Goal: Contribute content: Contribute content

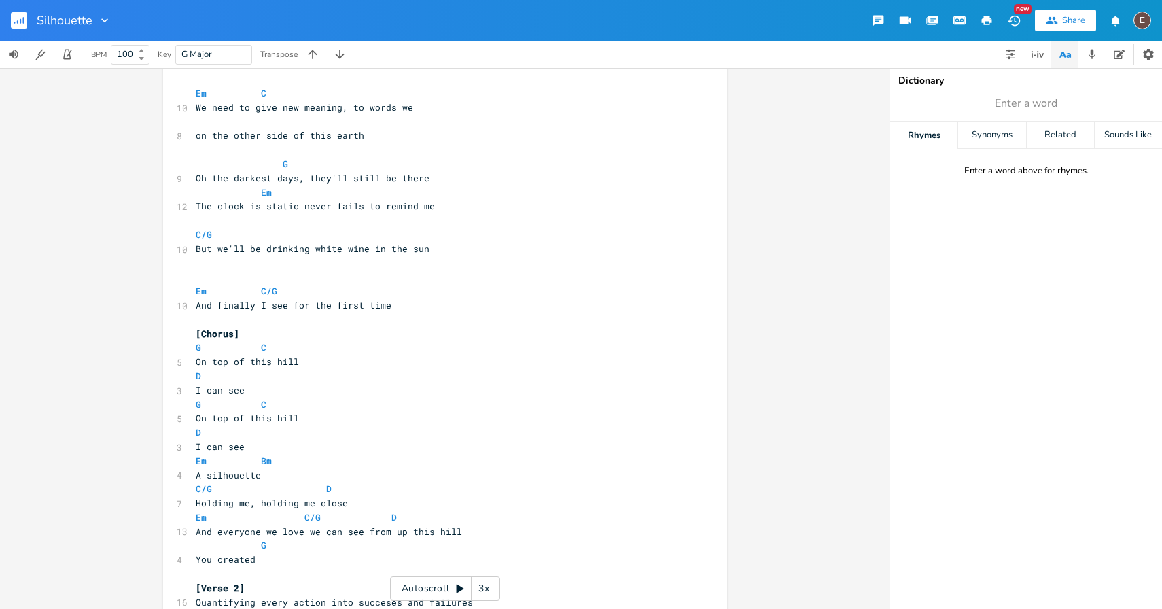
scroll to position [90, 0]
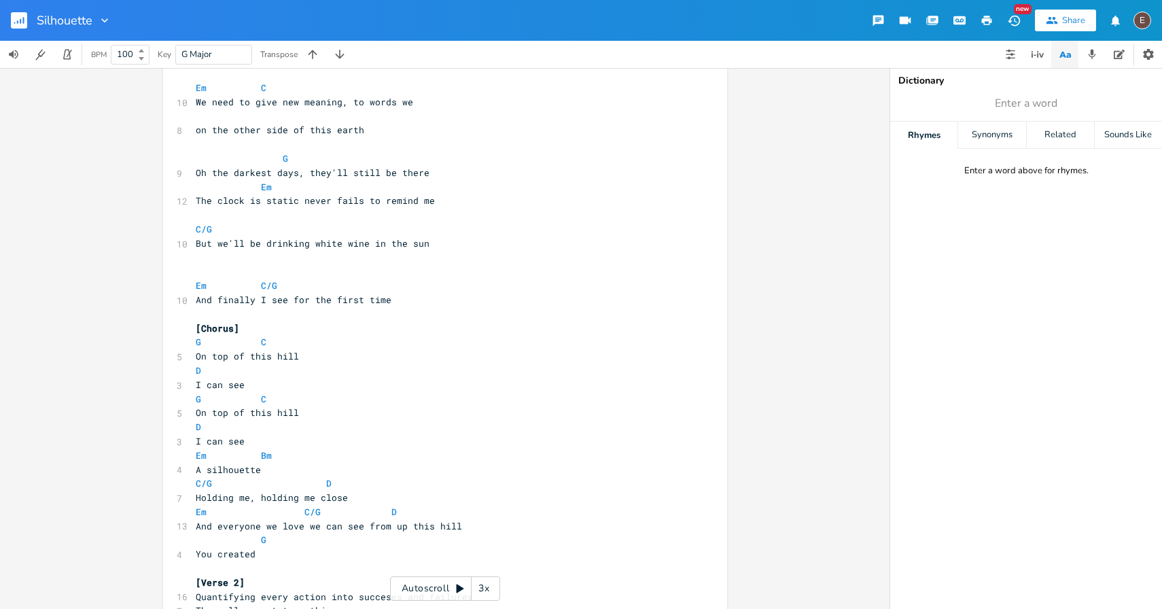
click at [253, 288] on span at bounding box center [250, 286] width 22 height 14
click at [196, 228] on span "C/G" at bounding box center [204, 229] width 16 height 13
type textarea "Em"
click at [262, 158] on span at bounding box center [272, 159] width 22 height 14
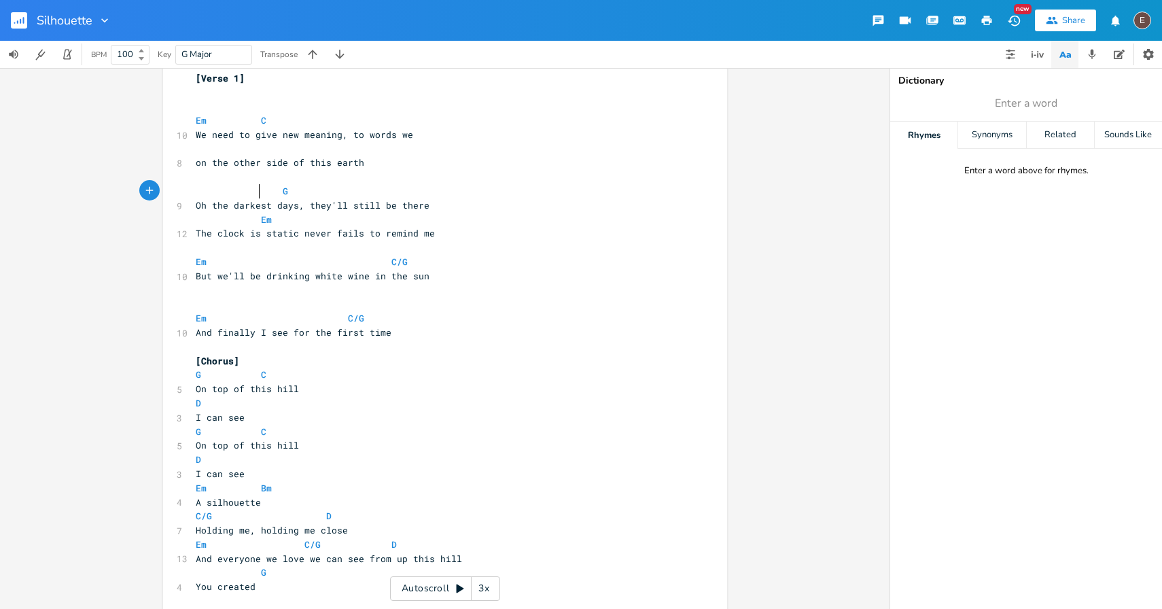
scroll to position [35, 0]
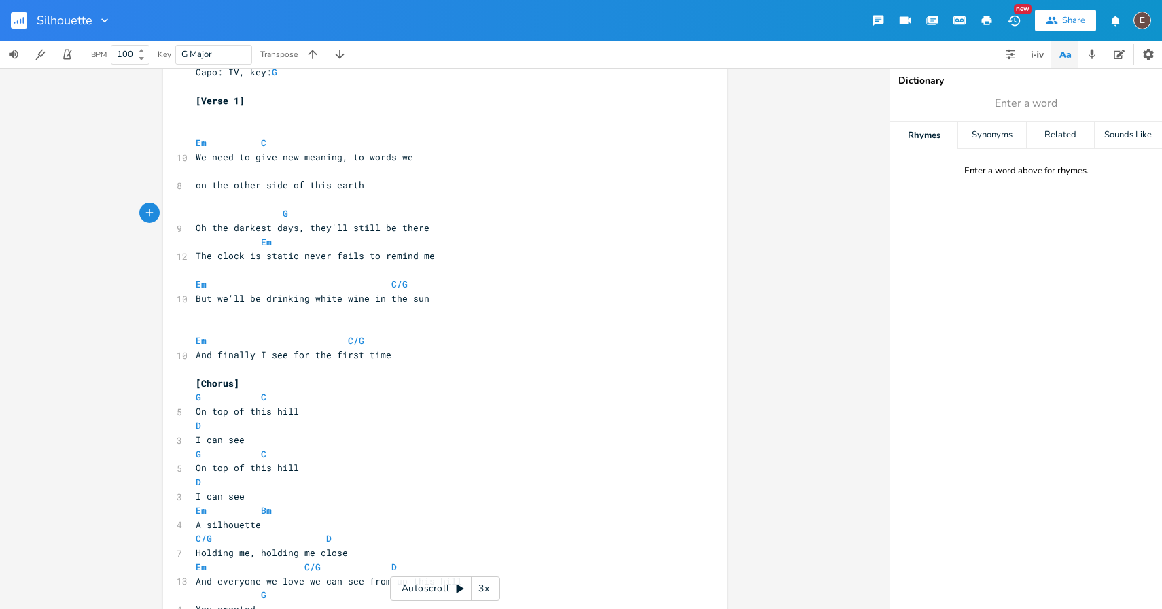
click at [269, 212] on span at bounding box center [272, 214] width 22 height 14
drag, startPoint x: 280, startPoint y: 244, endPoint x: 190, endPoint y: 243, distance: 89.7
click at [193, 243] on pre "Em" at bounding box center [438, 242] width 491 height 14
type textarea "C"
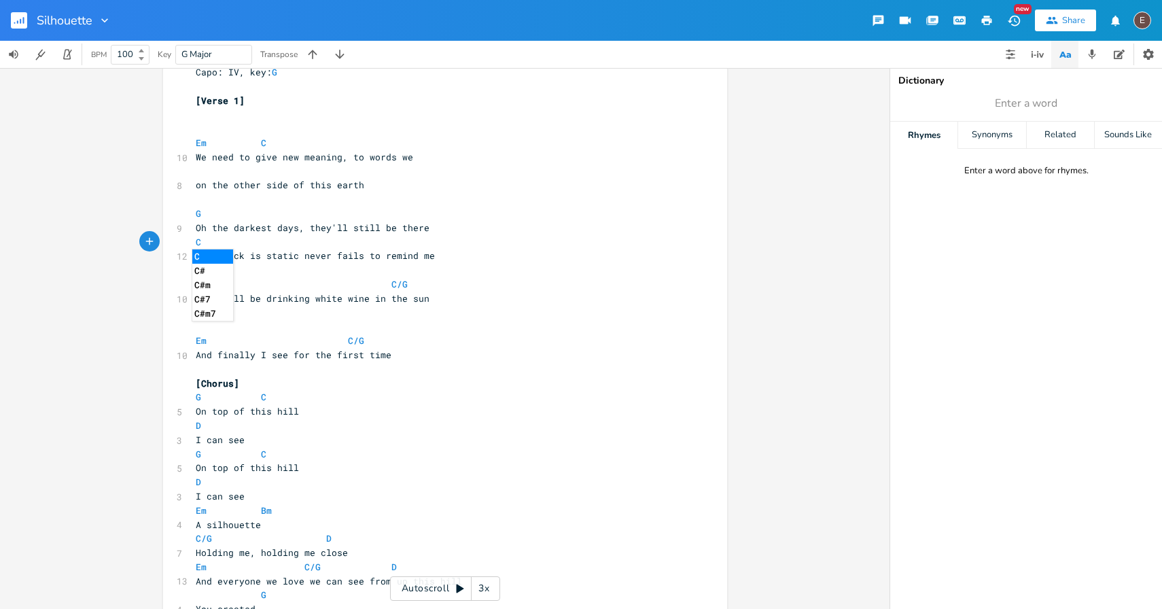
click at [350, 262] on pre "The clock is static never fails to remind me" at bounding box center [438, 256] width 491 height 14
click at [392, 217] on pre "G" at bounding box center [438, 214] width 491 height 14
click at [413, 240] on pre "C" at bounding box center [438, 242] width 491 height 14
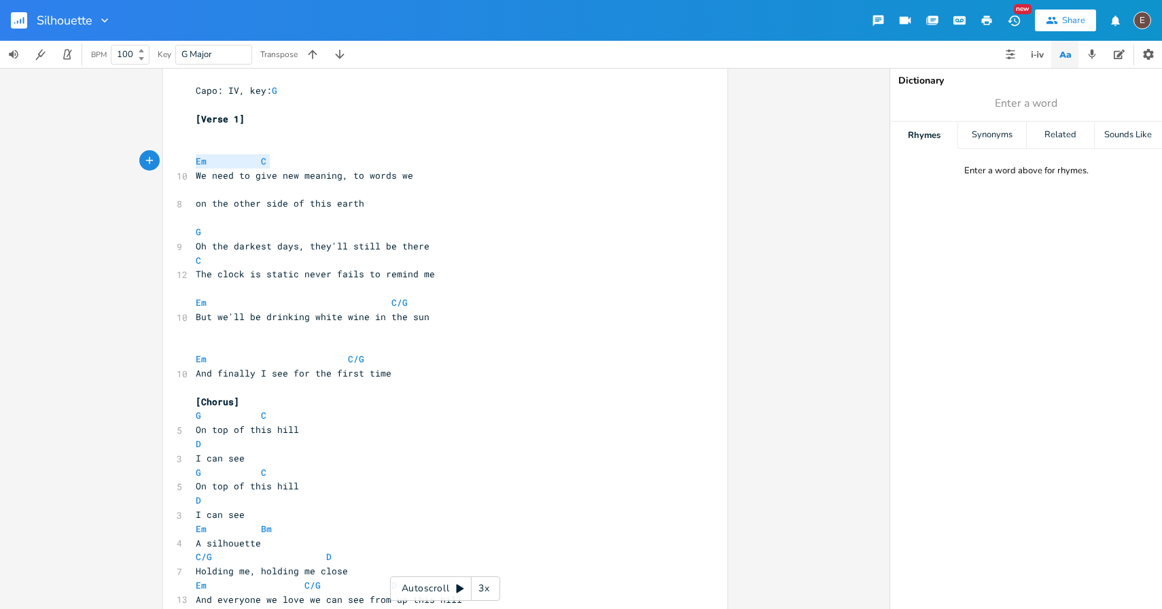
drag, startPoint x: 281, startPoint y: 164, endPoint x: 159, endPoint y: 160, distance: 122.4
click at [163, 160] on div "Em C x Capo: IV, key: G ​ [Verse 1] ​ ​ Em C 10 We need to give new meaning, to…" at bounding box center [445, 441] width 564 height 765
type textarea "G"
click at [236, 186] on pre "​" at bounding box center [438, 190] width 491 height 14
type textarea "C"
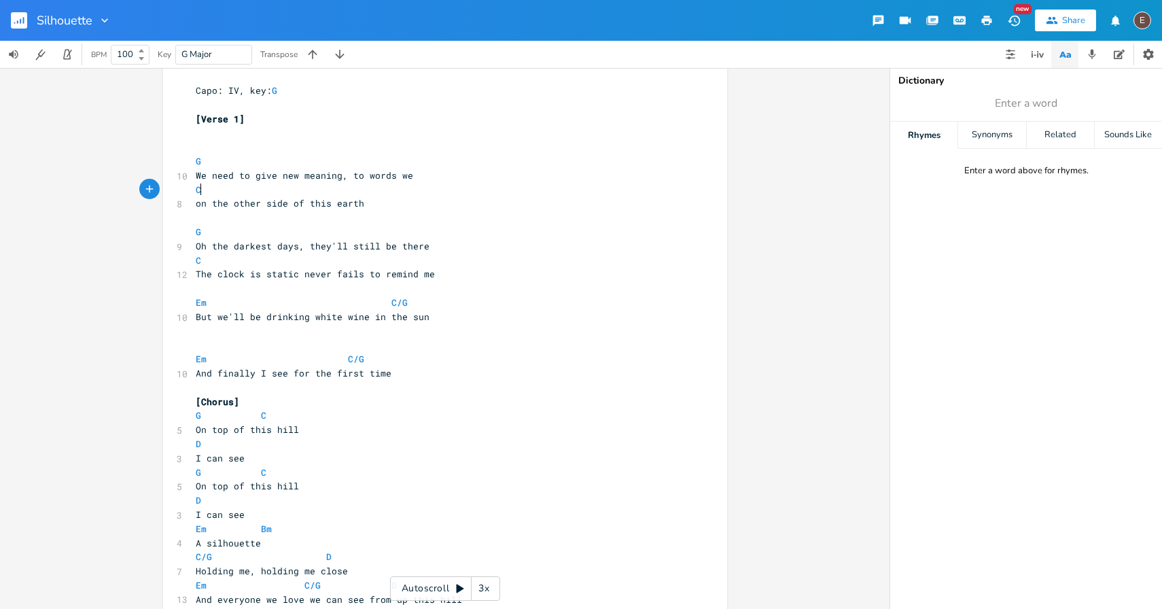
scroll to position [0, 7]
click at [395, 211] on pre "​" at bounding box center [438, 218] width 491 height 14
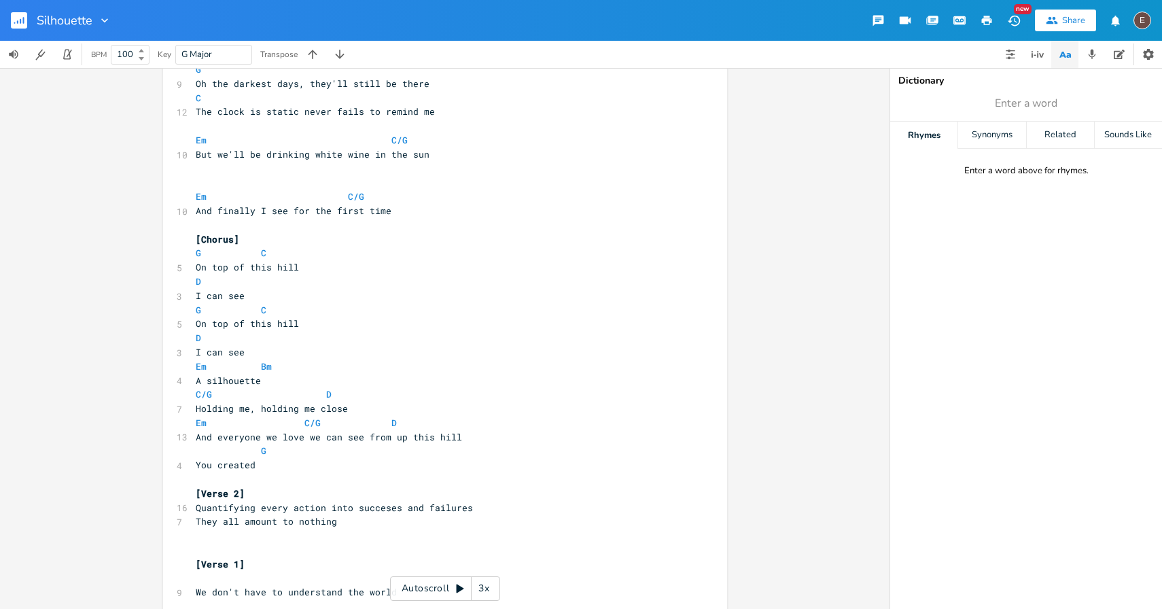
scroll to position [240, 0]
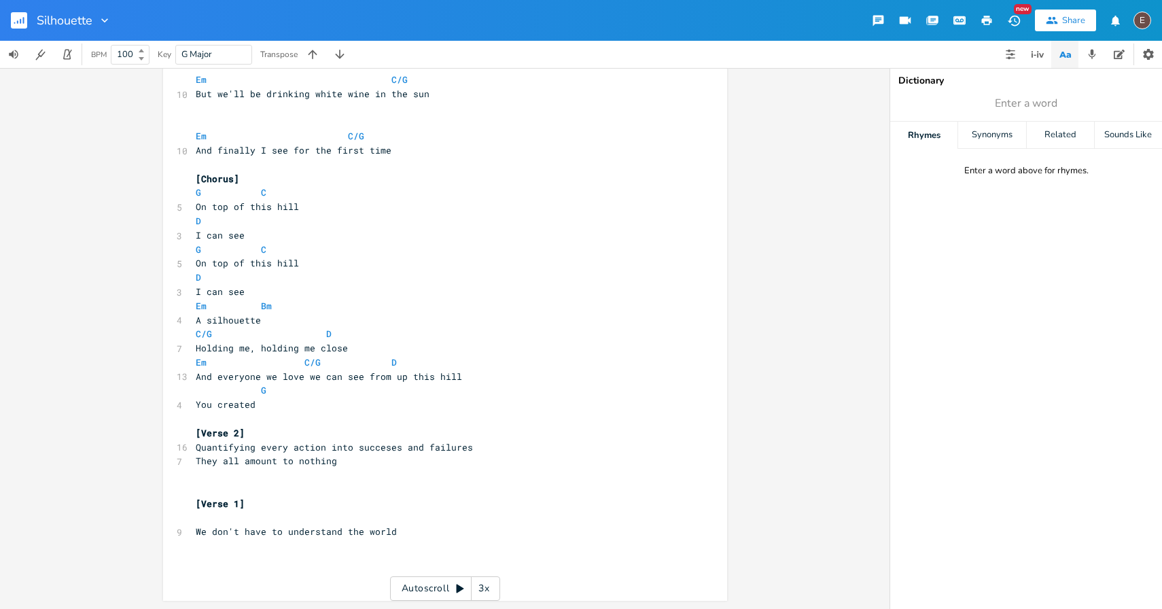
click at [234, 403] on span "You created" at bounding box center [226, 404] width 60 height 12
type textarea "created"
click at [234, 403] on span "You created" at bounding box center [226, 404] width 60 height 12
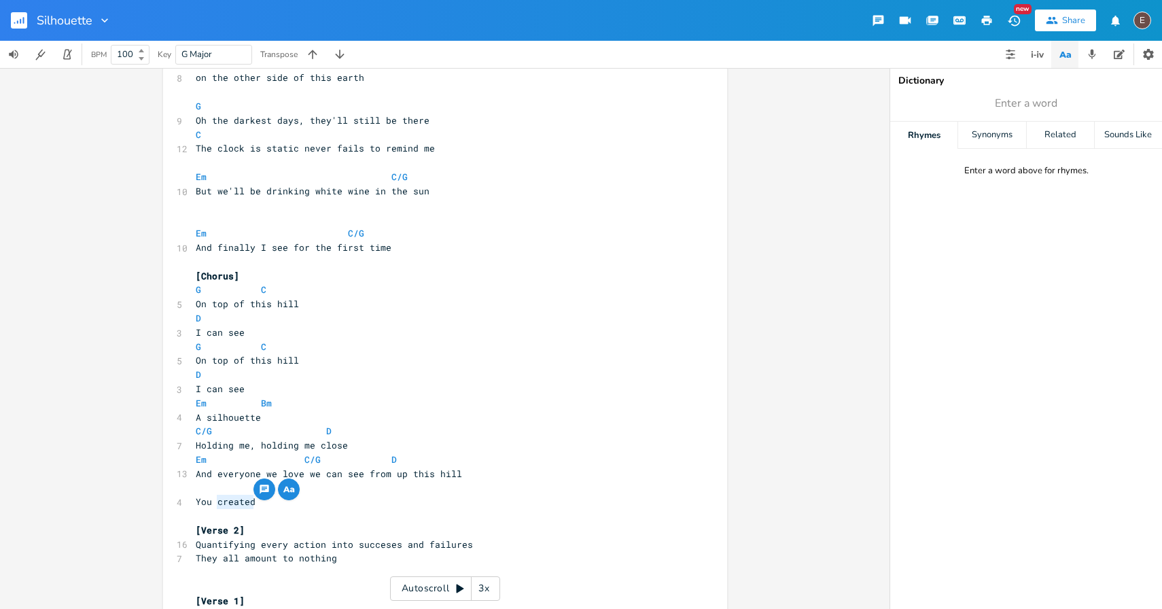
scroll to position [157, 0]
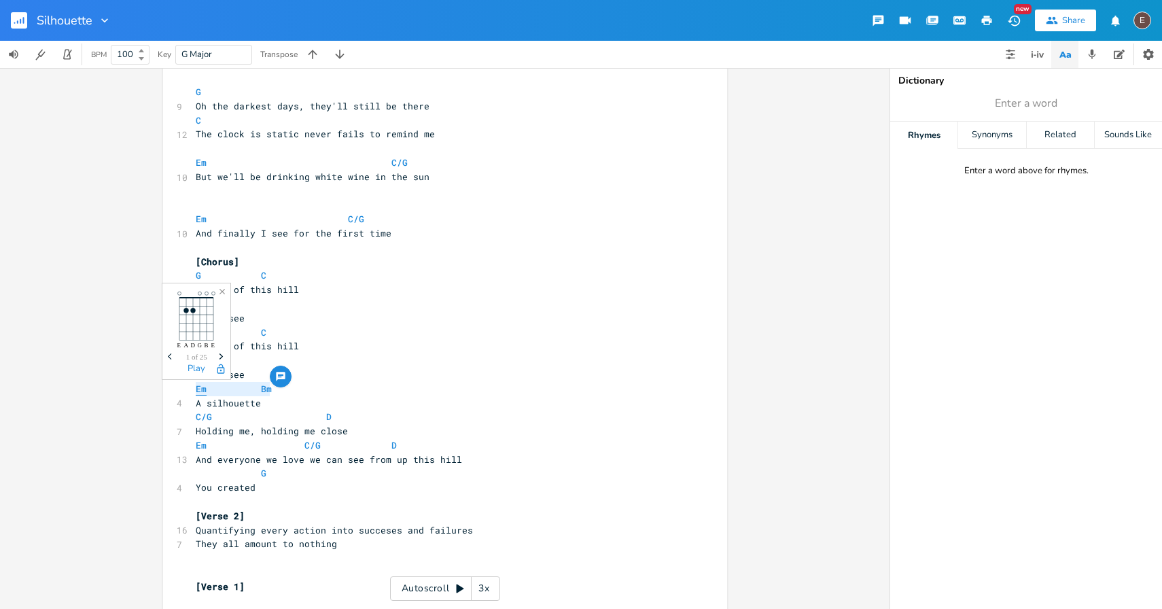
drag, startPoint x: 272, startPoint y: 387, endPoint x: 194, endPoint y: 388, distance: 78.2
click at [194, 388] on pre "Em Bm" at bounding box center [438, 389] width 491 height 14
type textarea "Em"
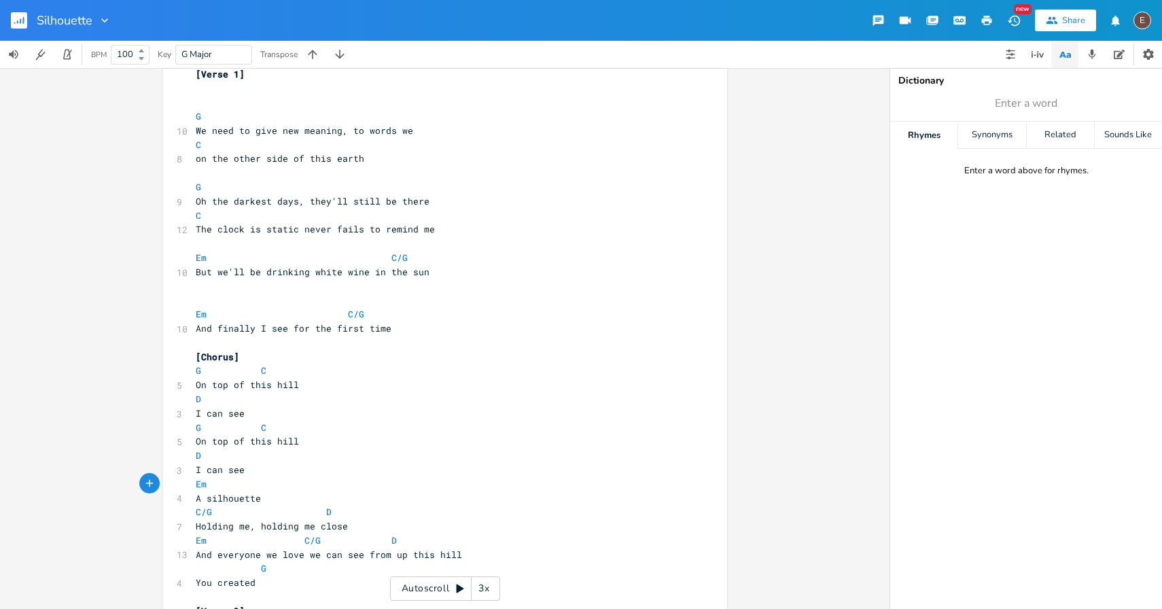
scroll to position [0, 0]
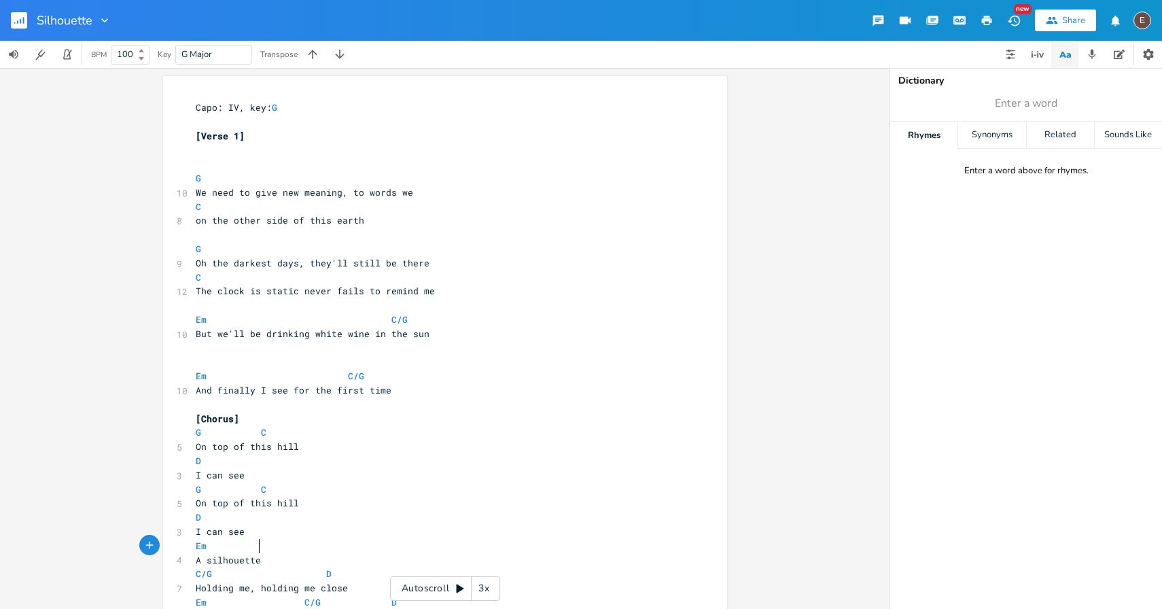
click at [196, 190] on span "We need to give new meaning, to words we" at bounding box center [304, 192] width 217 height 12
type textarea "W"
type textarea "We movoed"
type textarea "ed to the other side o"
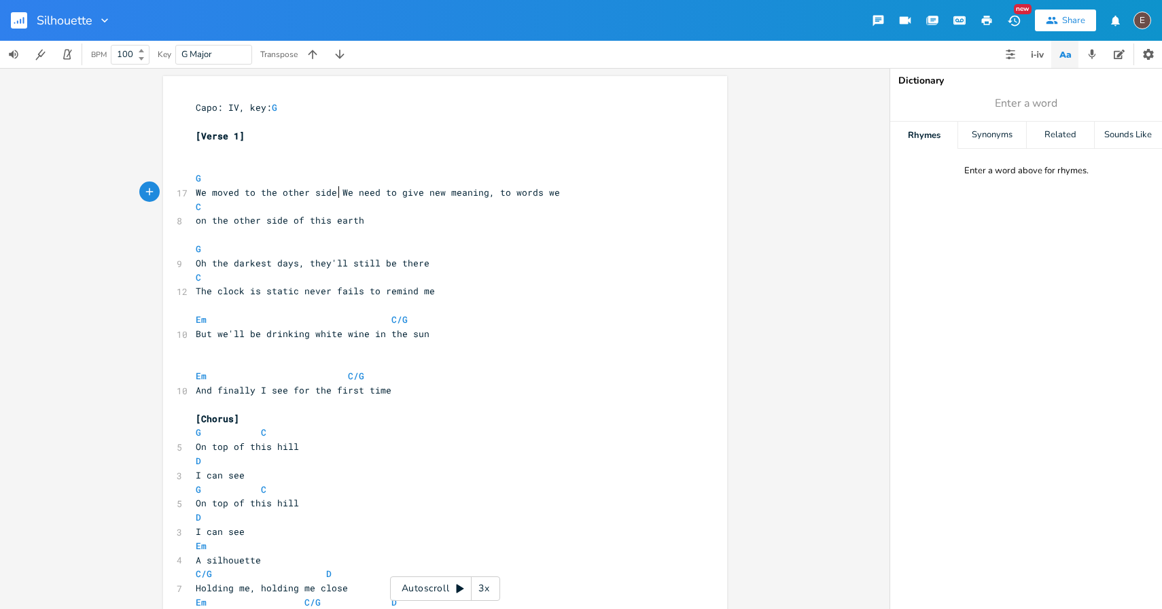
type textarea "f"
type textarea "of this era"
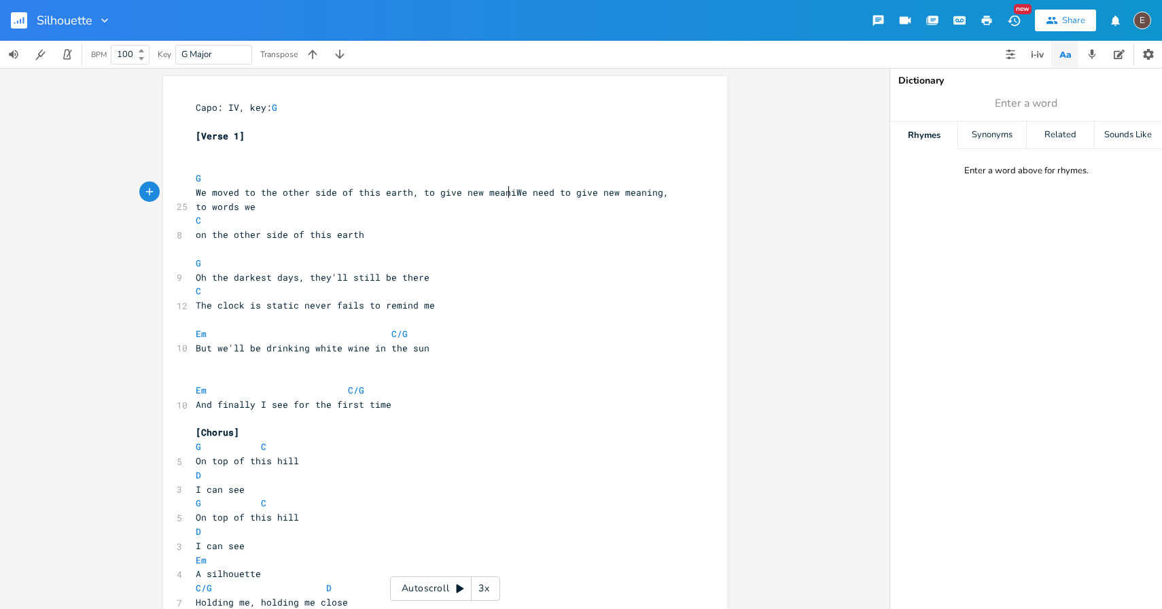
scroll to position [0, 105]
type textarea "arth, to give new meaning"
type textarea "e need to give new meaning, to words we"
drag, startPoint x: 529, startPoint y: 205, endPoint x: 519, endPoint y: 197, distance: 13.1
click at [519, 197] on pre "We moved to the other side of this earth, to give new meaningWe need to give ne…" at bounding box center [438, 200] width 491 height 29
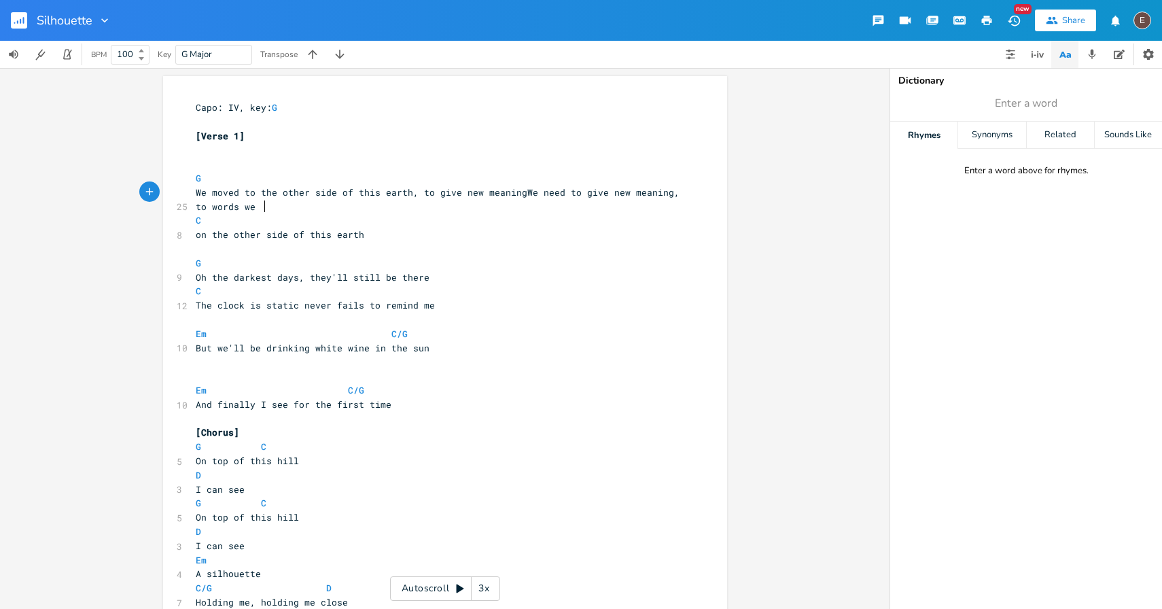
type textarea "We need to give new meaning, to words we"
drag, startPoint x: 514, startPoint y: 206, endPoint x: 515, endPoint y: 186, distance: 20.4
click at [515, 186] on pre "We moved to the other side of this earth, to give new meaningWe need to give ne…" at bounding box center [438, 200] width 491 height 29
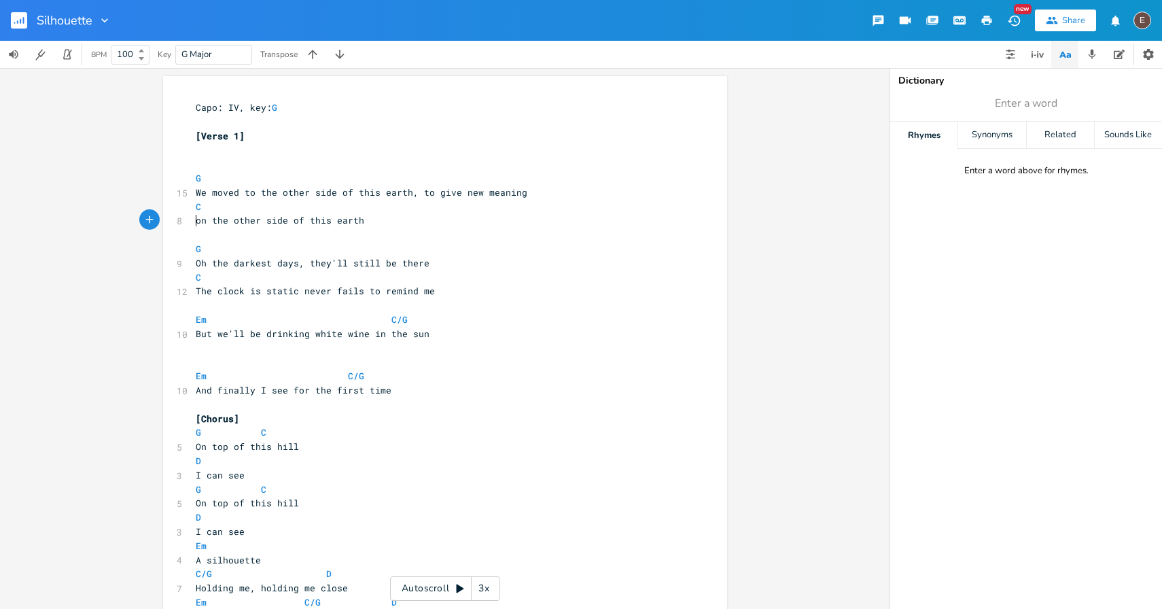
click at [196, 217] on span "on the other side of this earth" at bounding box center [280, 220] width 169 height 12
type textarea "to words"
drag, startPoint x: 402, startPoint y: 222, endPoint x: 241, endPoint y: 224, distance: 161.1
click at [241, 224] on span "to words on the other side of this earth" at bounding box center [304, 220] width 217 height 12
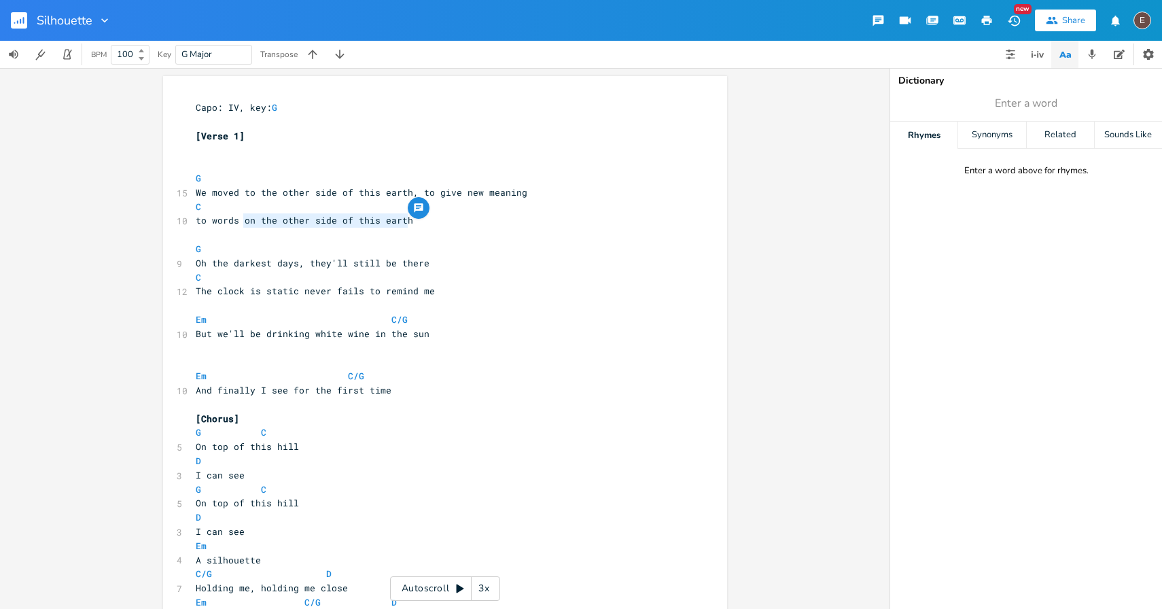
type textarea "r"
type textarea ","
drag, startPoint x: 249, startPoint y: 193, endPoint x: 187, endPoint y: 193, distance: 62.5
click at [187, 193] on div "We moved to x Capo: IV, key: G ​ [Verse 1] ​ ​ G 15 We moved to the other side …" at bounding box center [445, 458] width 564 height 765
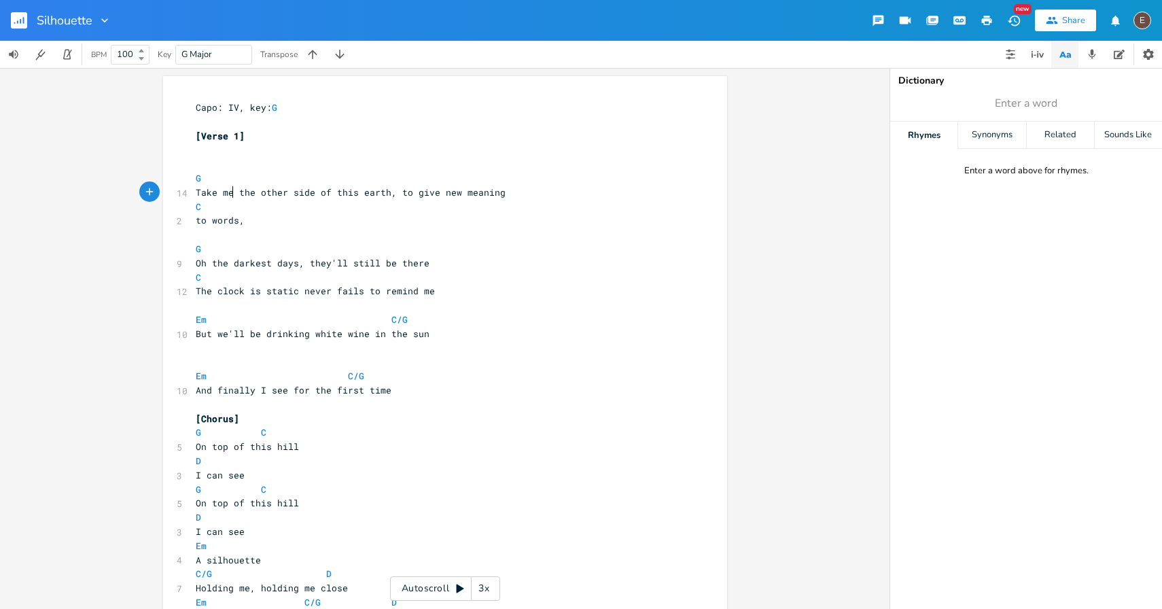
scroll to position [0, 43]
type textarea "Take me to"
click at [379, 226] on pre "to words," at bounding box center [438, 220] width 491 height 14
type textarea ", there's"
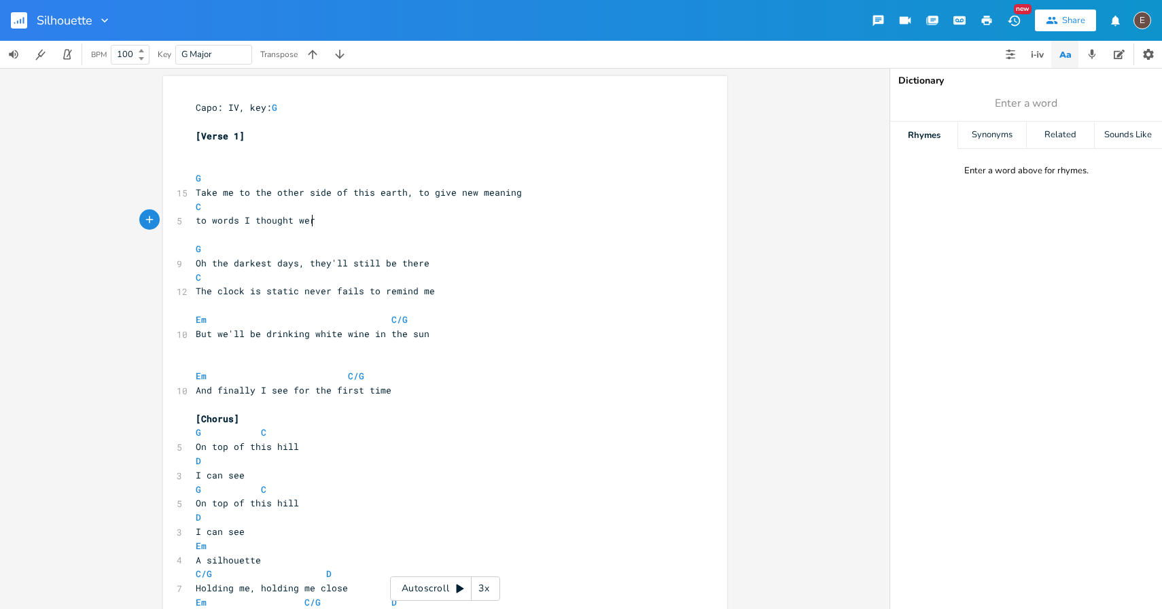
scroll to position [0, 63]
type textarea "I thought were"
click at [1051, 131] on div "Related" at bounding box center [1060, 135] width 67 height 27
click at [1028, 113] on span "Enter a word" at bounding box center [1026, 103] width 272 height 24
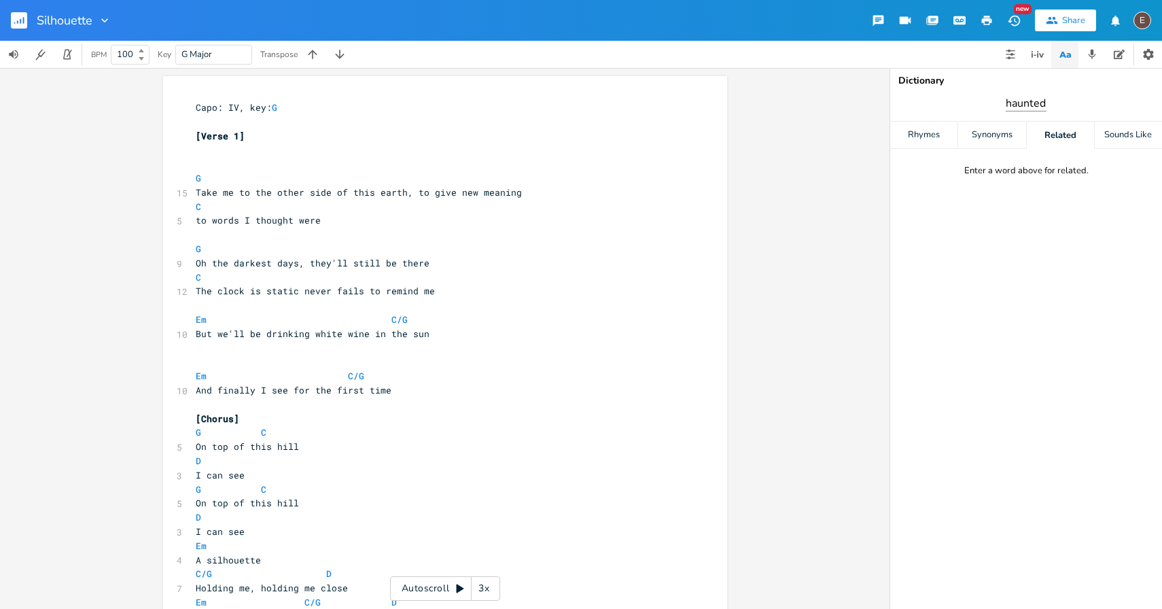
type input "haunted"
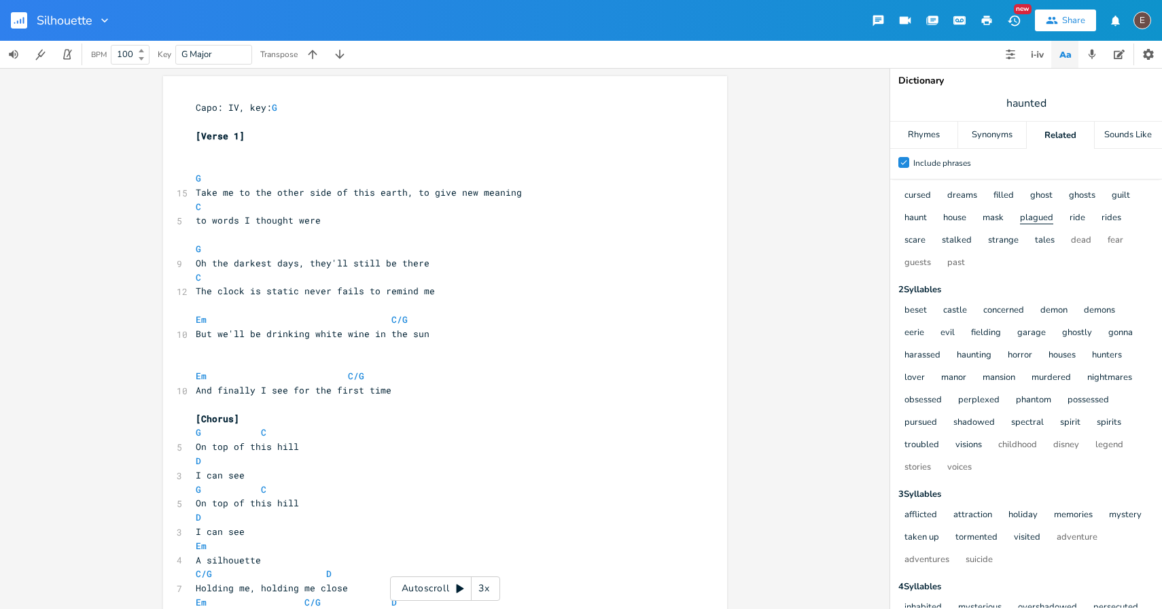
scroll to position [0, 0]
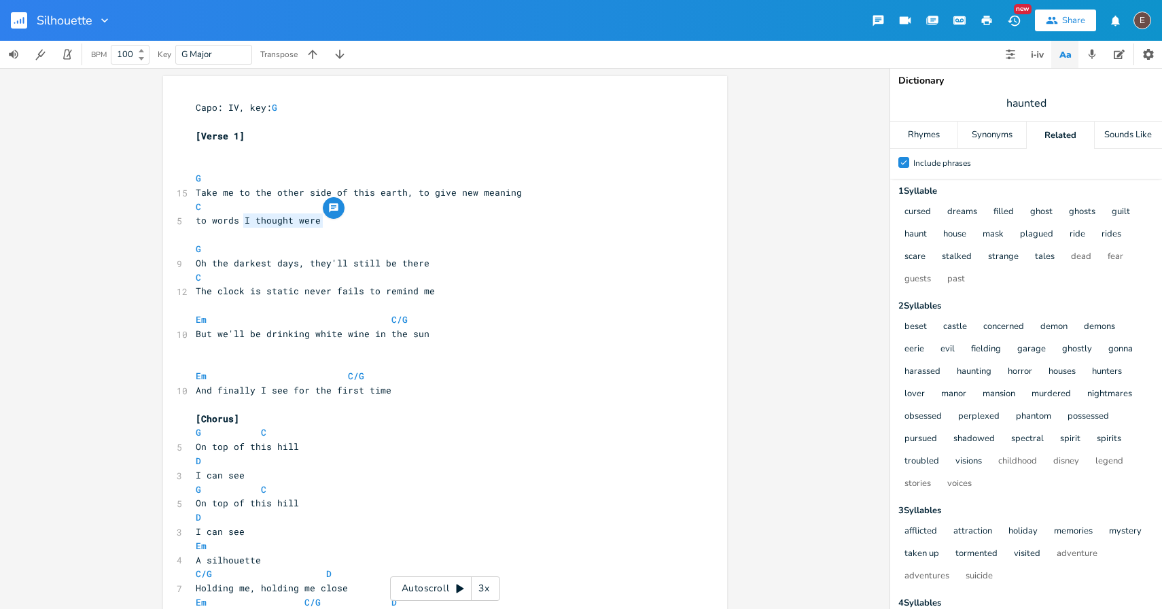
drag, startPoint x: 323, startPoint y: 224, endPoint x: 241, endPoint y: 225, distance: 81.6
click at [241, 225] on pre "to words I thought were" at bounding box center [438, 220] width 491 height 14
type textarea "that haunted me in my nightmares"
click at [375, 319] on span at bounding box center [381, 320] width 22 height 14
click at [448, 318] on pre "Em C/G" at bounding box center [438, 320] width 491 height 14
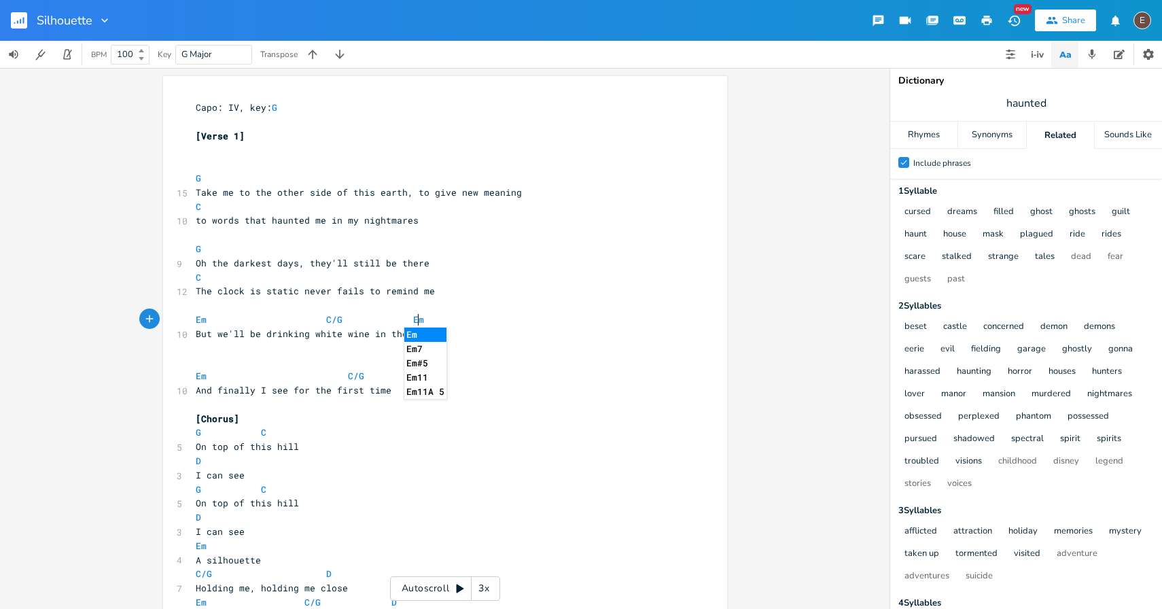
type textarea "Em"
click at [217, 376] on span at bounding box center [228, 376] width 22 height 14
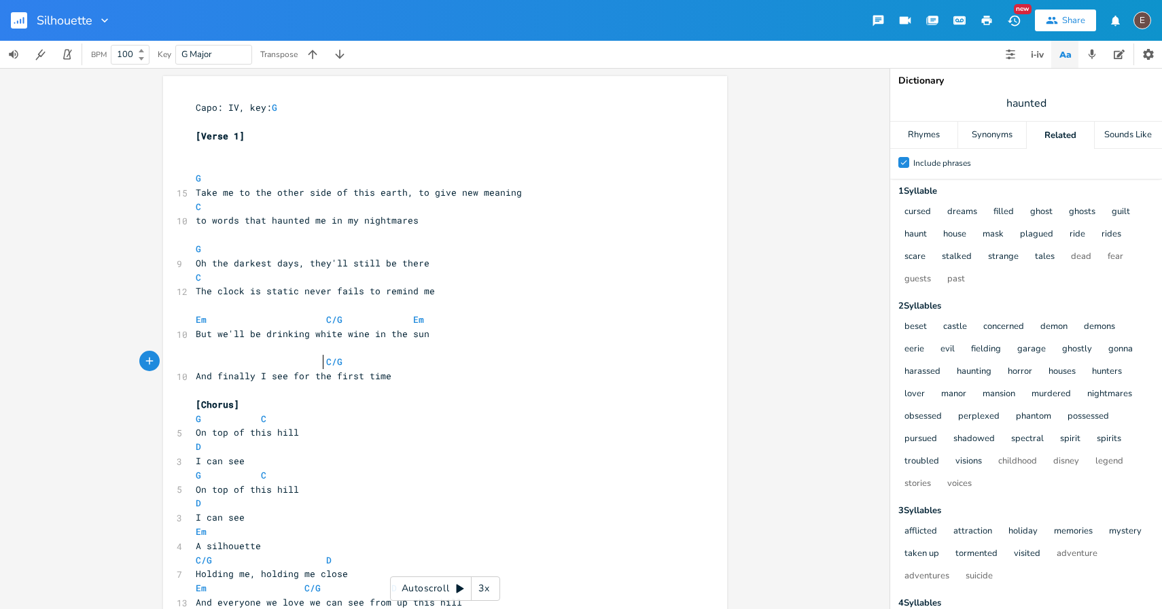
click at [318, 364] on span at bounding box center [315, 362] width 22 height 14
click at [459, 379] on pre "And finally I see for the first time" at bounding box center [438, 376] width 491 height 14
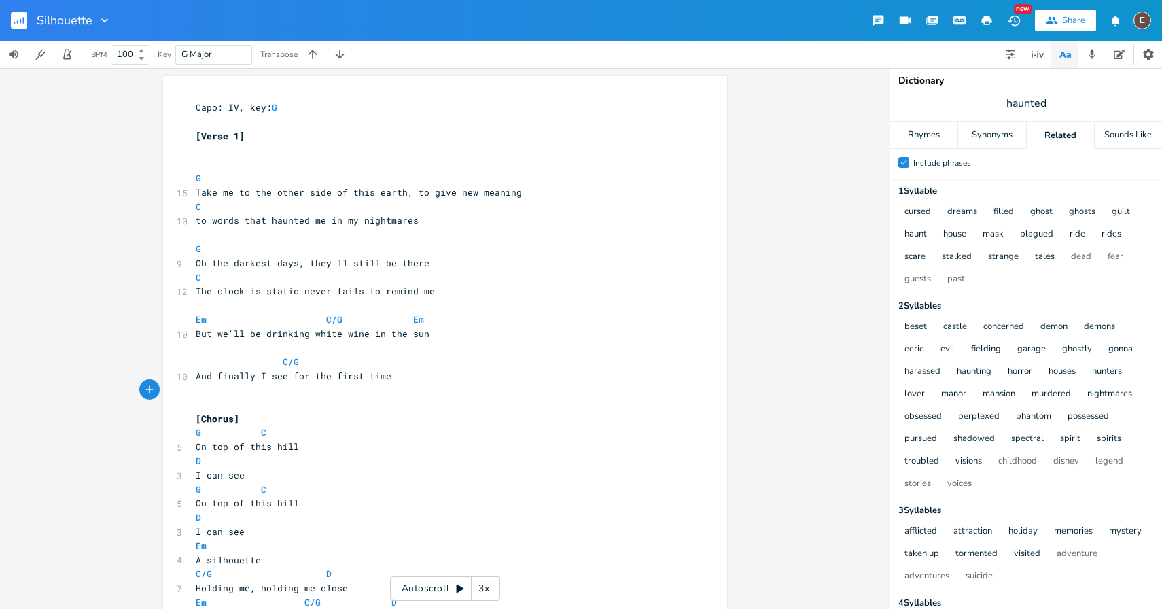
scroll to position [24, 0]
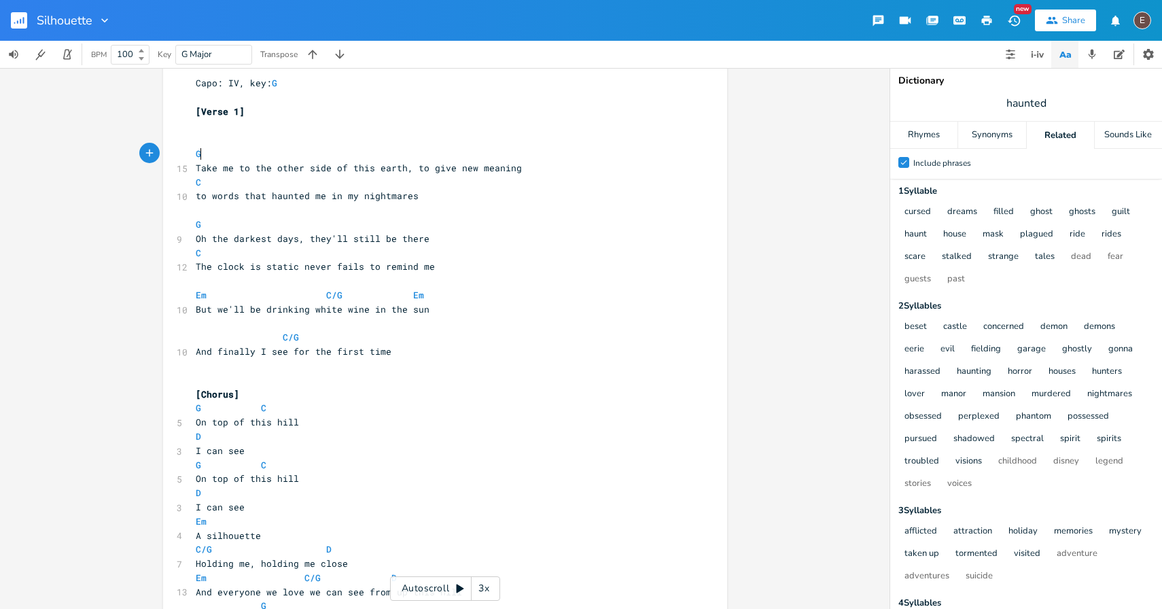
click at [389, 158] on pre "G" at bounding box center [438, 154] width 491 height 14
type textarea "C"
click at [361, 187] on pre "C" at bounding box center [438, 182] width 491 height 14
type textarea "G"
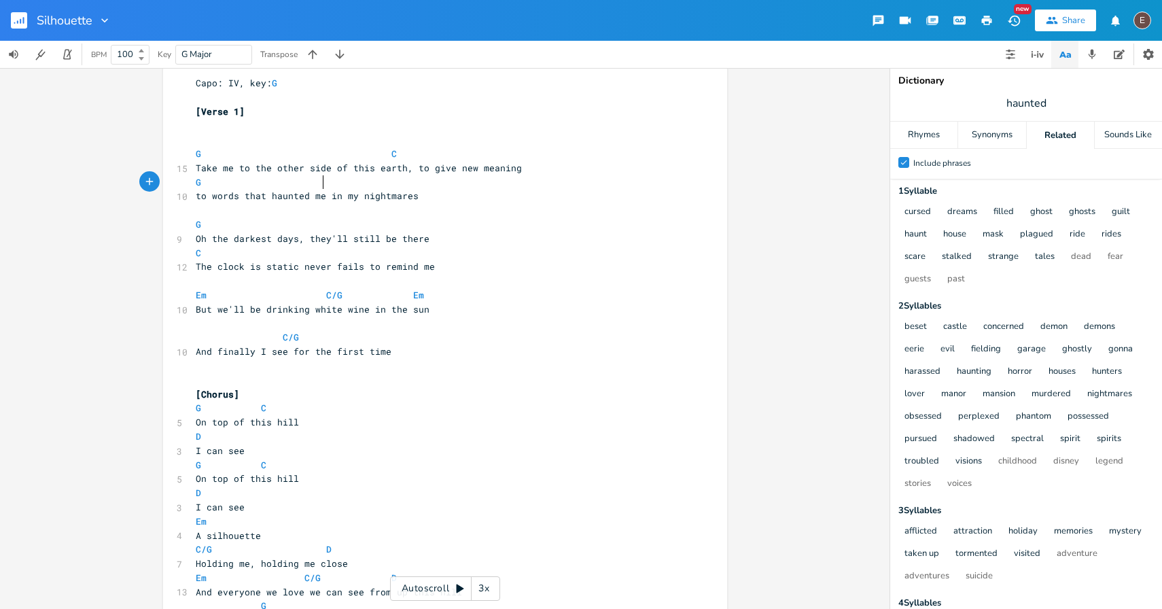
type textarea "C"
click at [311, 228] on pre "G" at bounding box center [438, 224] width 491 height 14
type textarea "C"
click at [408, 254] on pre "C" at bounding box center [438, 253] width 491 height 14
type textarea "G"
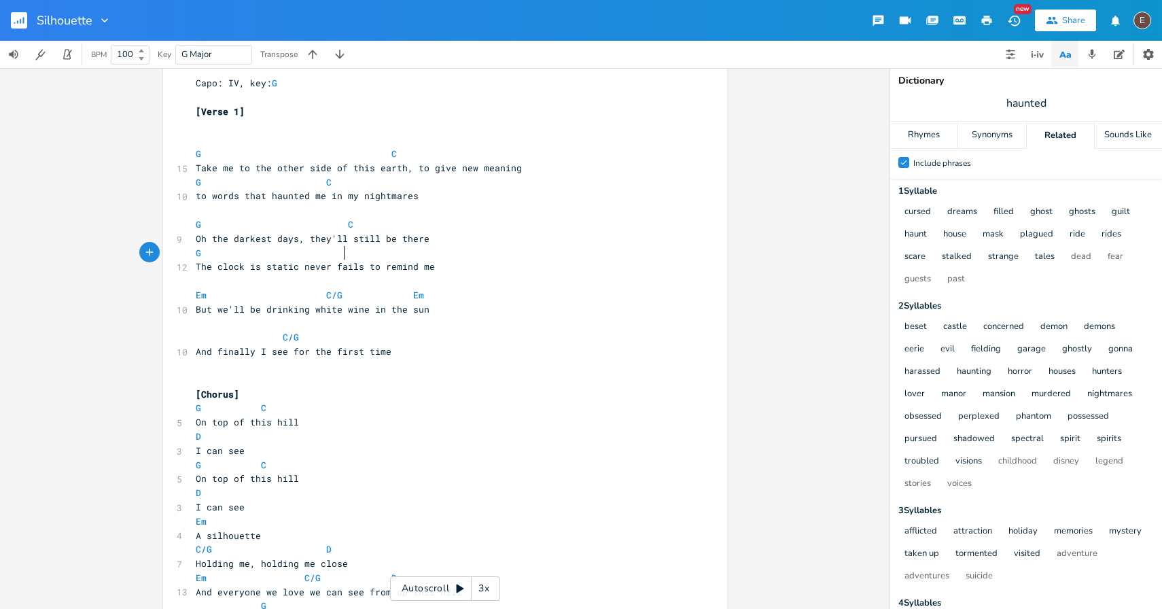
type textarea "C"
click at [455, 267] on pre "The clock is static never fails to remind me" at bounding box center [438, 267] width 491 height 14
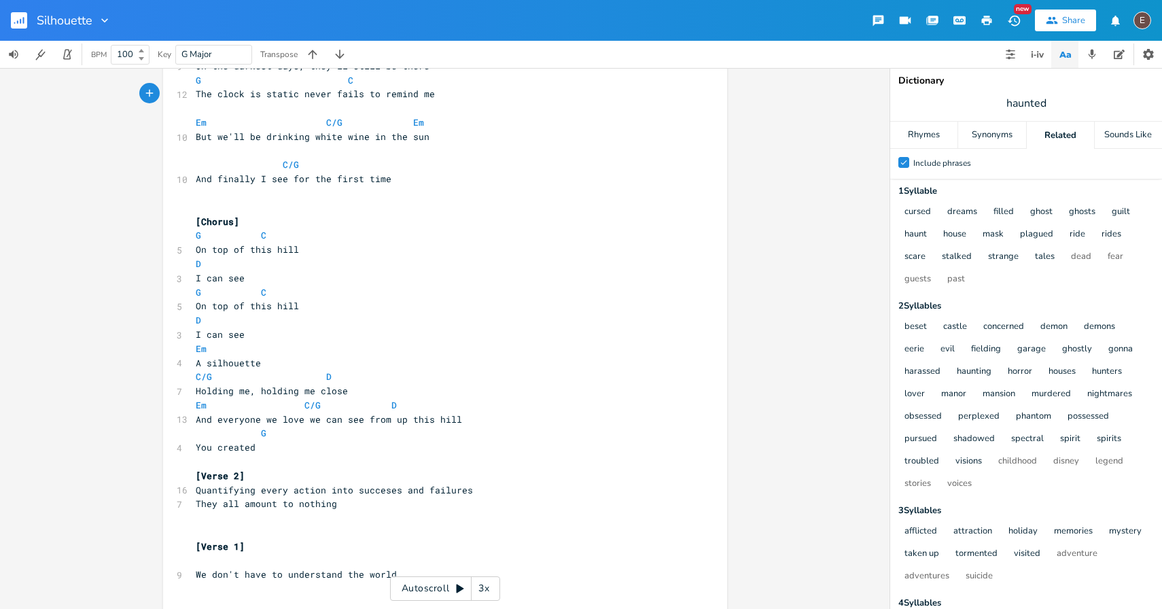
click at [290, 229] on pre "G C" at bounding box center [438, 235] width 491 height 14
drag, startPoint x: 207, startPoint y: 266, endPoint x: 189, endPoint y: 266, distance: 17.7
click at [193, 266] on pre "D" at bounding box center [438, 264] width 491 height 14
type textarea "C"
click at [251, 292] on span at bounding box center [250, 292] width 22 height 14
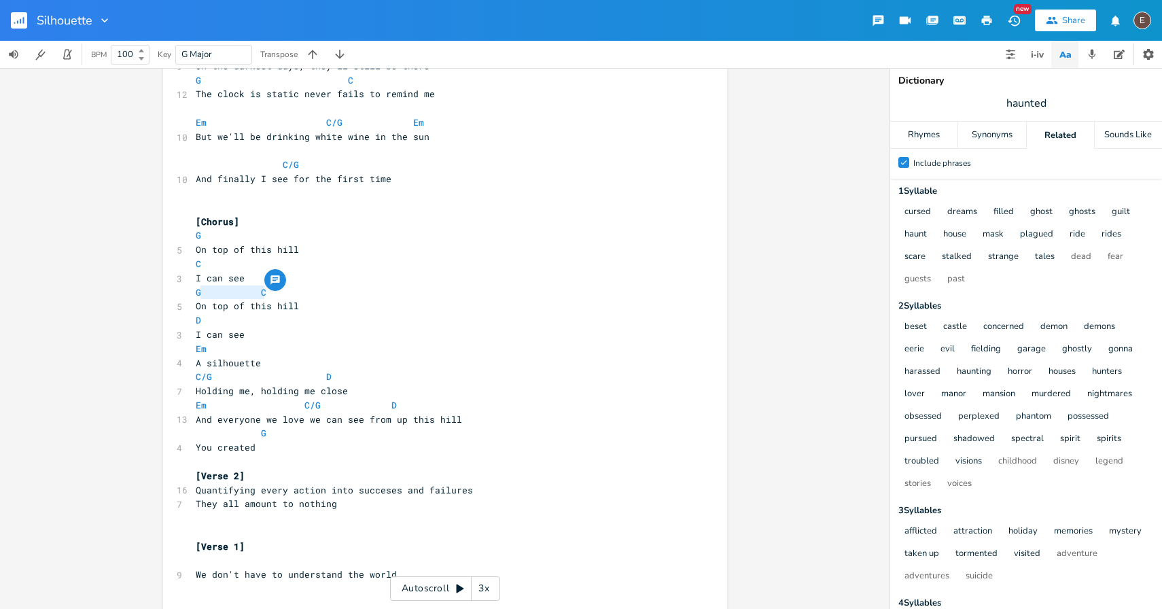
type textarea "C"
drag, startPoint x: 269, startPoint y: 292, endPoint x: 207, endPoint y: 292, distance: 62.5
click at [207, 292] on pre "G C" at bounding box center [438, 292] width 491 height 14
drag, startPoint x: 204, startPoint y: 315, endPoint x: 190, endPoint y: 317, distance: 13.9
click at [193, 317] on pre "D" at bounding box center [438, 320] width 491 height 14
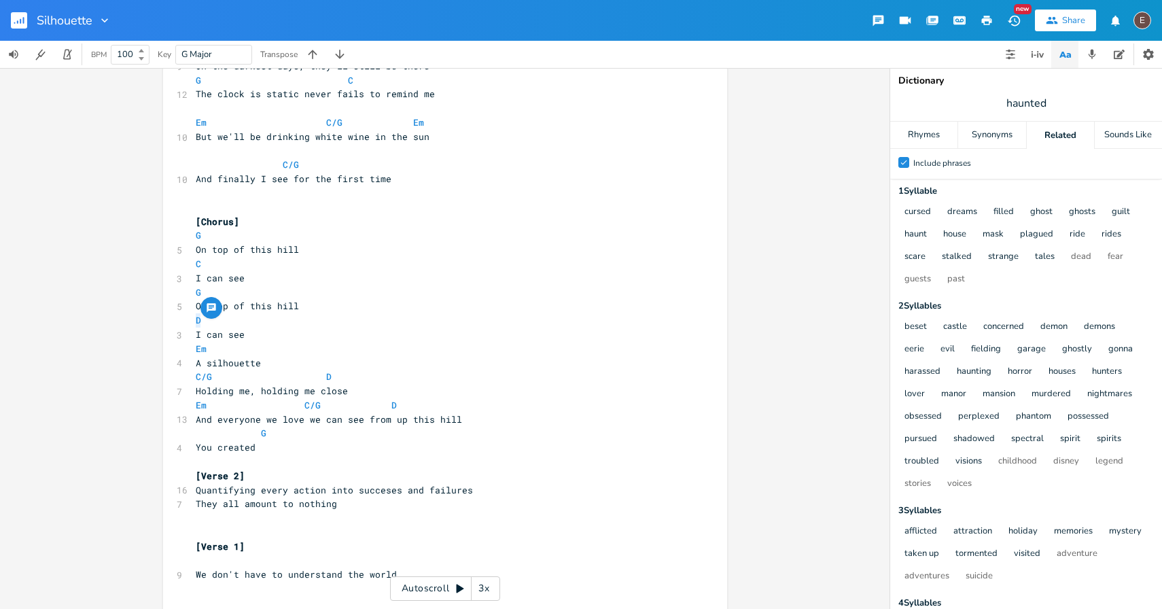
type textarea "C"
click at [249, 367] on span "A silhouette" at bounding box center [228, 363] width 65 height 12
click at [327, 376] on pre "C/G D" at bounding box center [438, 377] width 491 height 14
click at [296, 405] on span at bounding box center [294, 405] width 22 height 14
click at [464, 404] on pre "Em C/G D" at bounding box center [438, 405] width 491 height 14
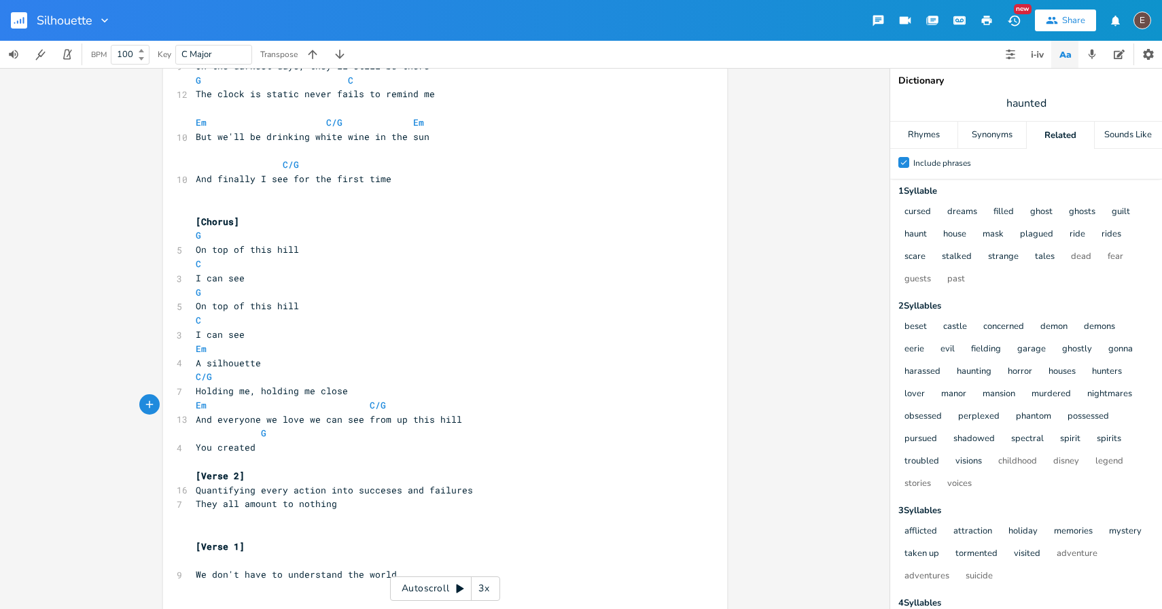
click at [380, 425] on pre "And everyone we love we can see from up this hill" at bounding box center [438, 420] width 491 height 14
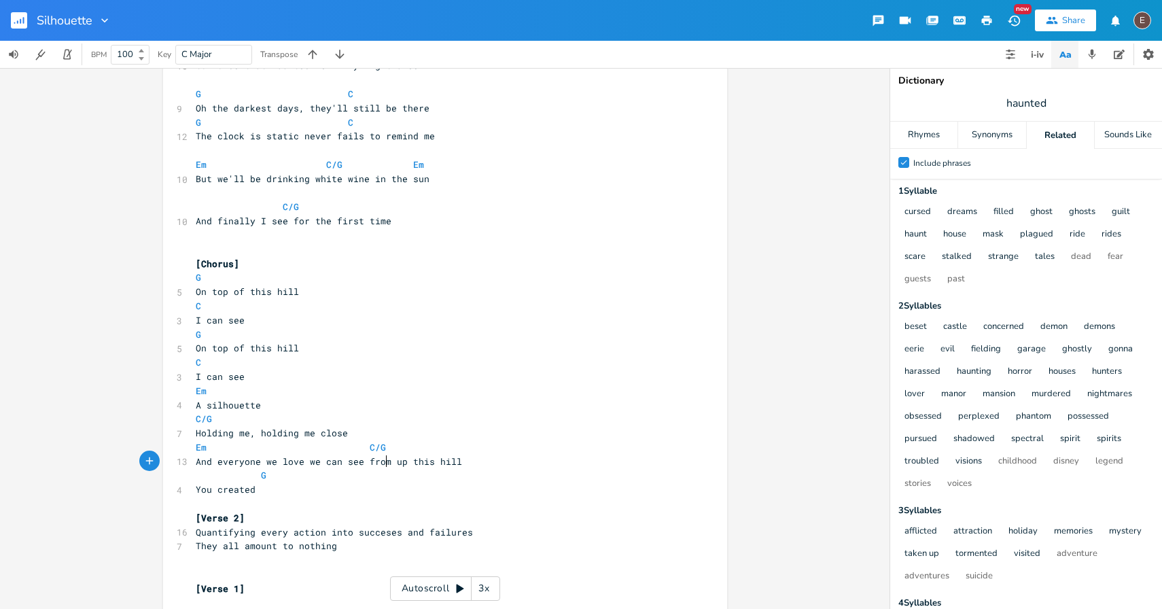
scroll to position [240, 0]
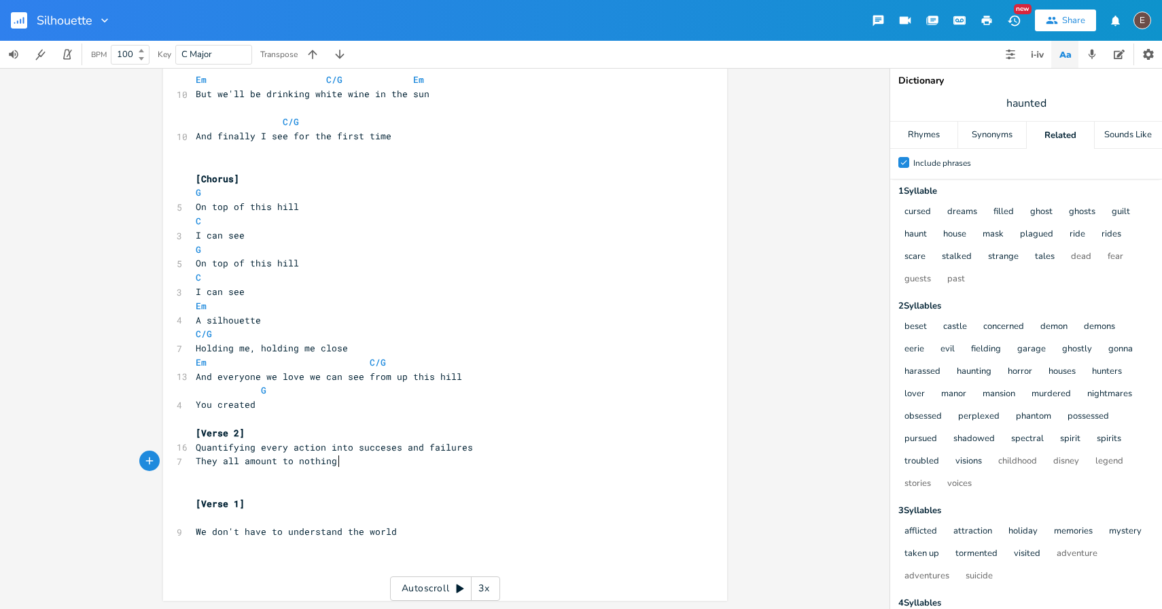
click at [369, 463] on pre "They all amount to nothing" at bounding box center [438, 461] width 491 height 14
click at [376, 529] on span "We don't have to understand the world" at bounding box center [296, 531] width 201 height 12
click at [374, 529] on span "We don't have to understand the world" at bounding box center [296, 531] width 201 height 12
type textarea "We don't have to understand the world"
click at [374, 529] on span "We don't have to understand the world" at bounding box center [296, 531] width 201 height 12
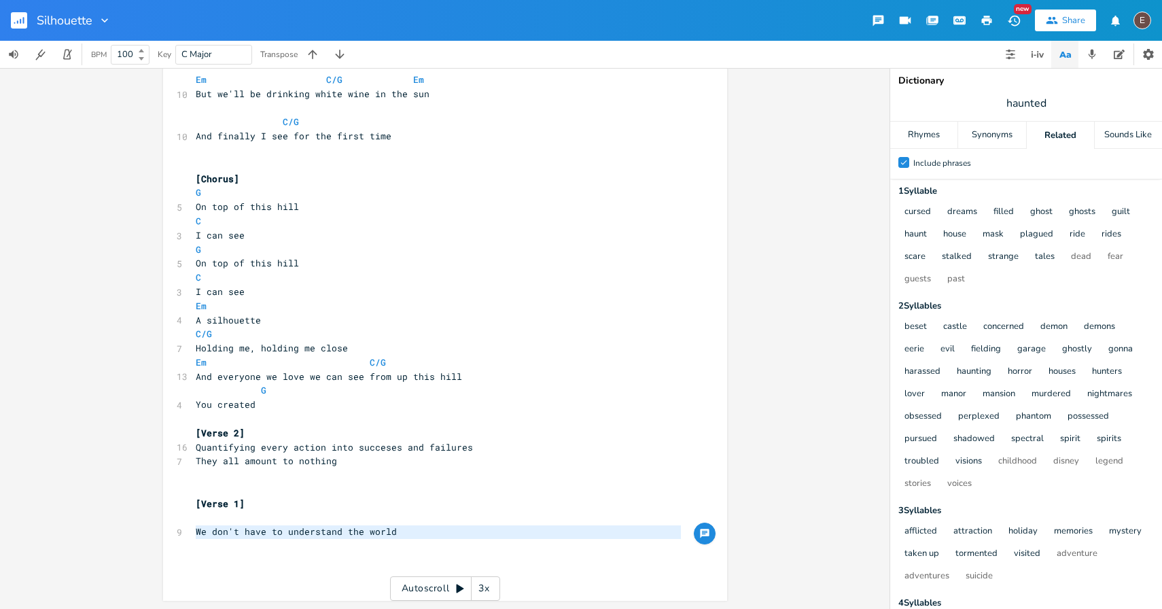
click at [326, 448] on span "Quantifying every action into succeses and failures" at bounding box center [334, 447] width 277 height 12
click at [393, 467] on pre "They all amount to nothing" at bounding box center [438, 461] width 491 height 14
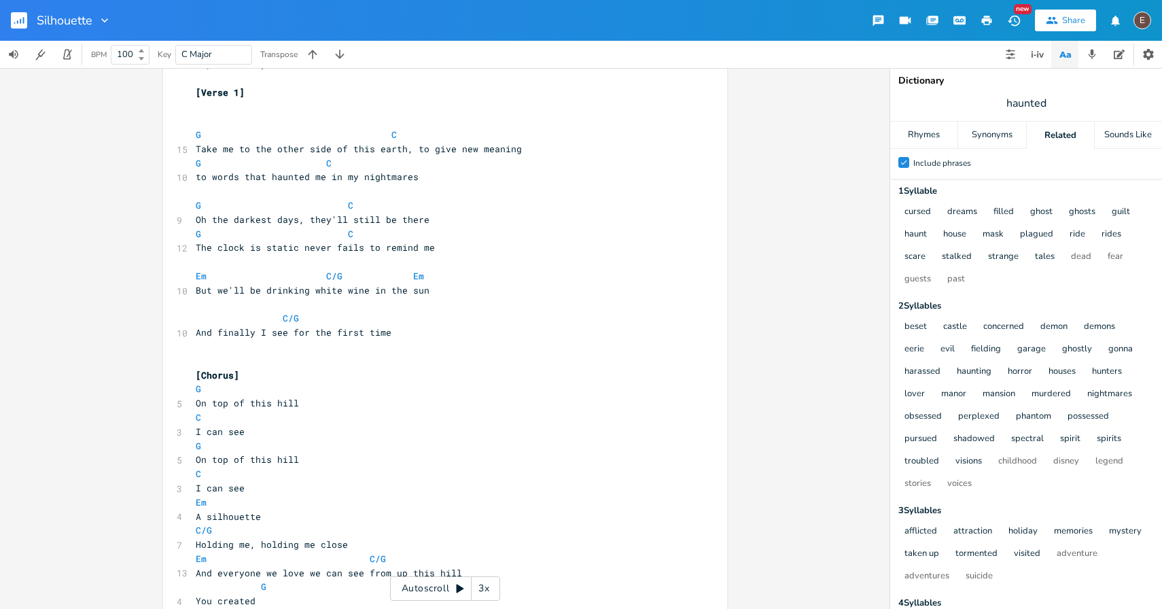
scroll to position [7, 0]
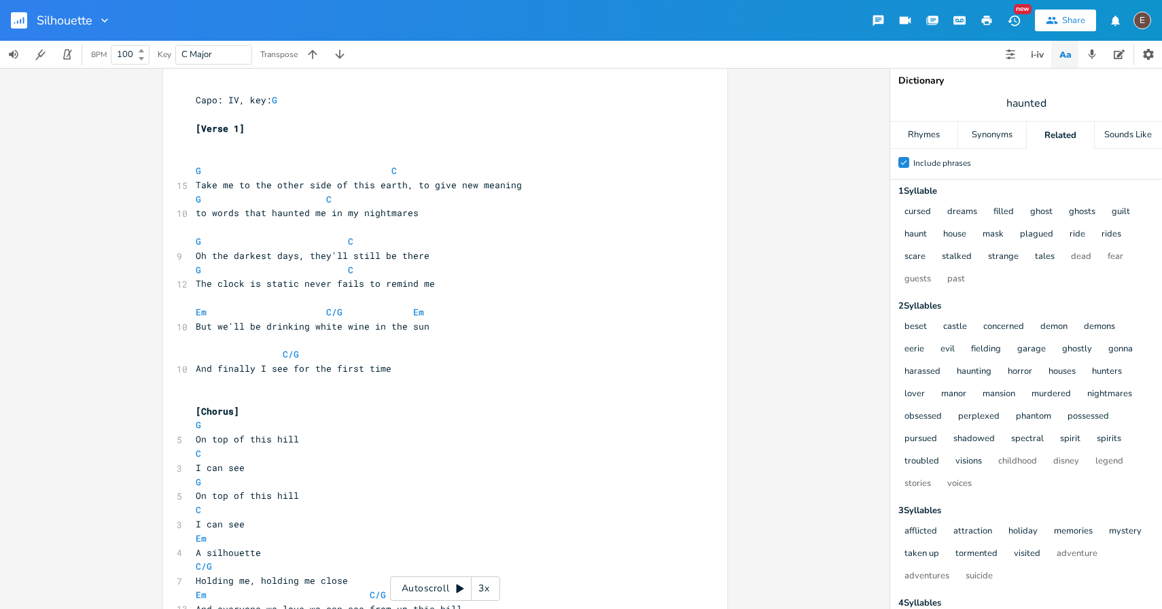
click at [279, 324] on span "But we'll be drinking white wine in the sun" at bounding box center [313, 326] width 234 height 12
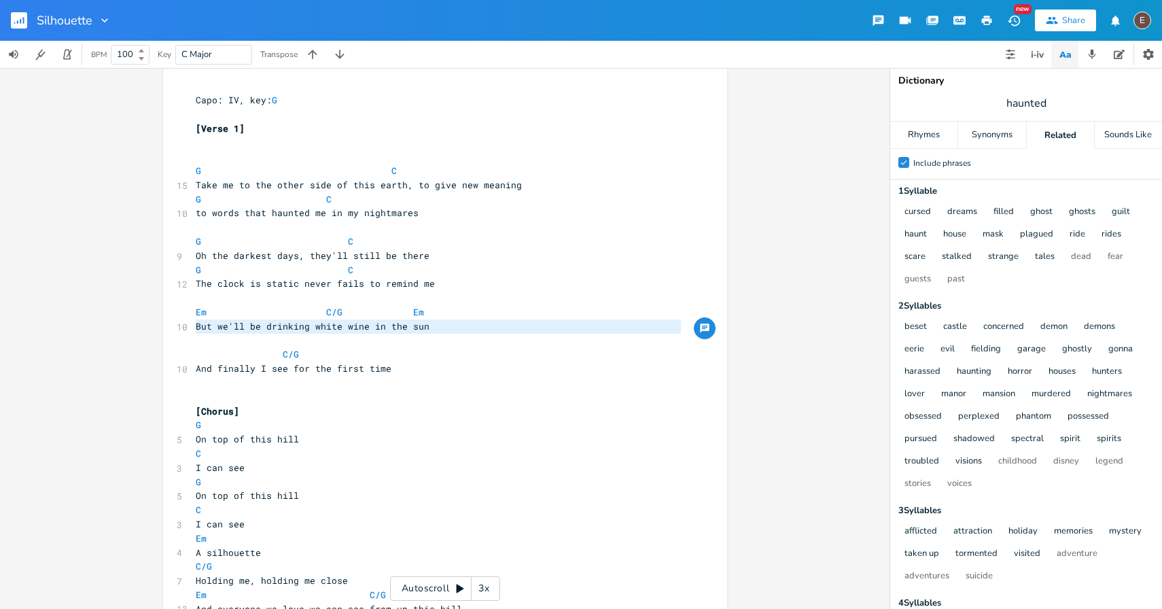
type textarea "But we'll be drinking white wine in the sun"
click at [343, 330] on span "But we'll be drinking white wine in the sun" at bounding box center [313, 326] width 234 height 12
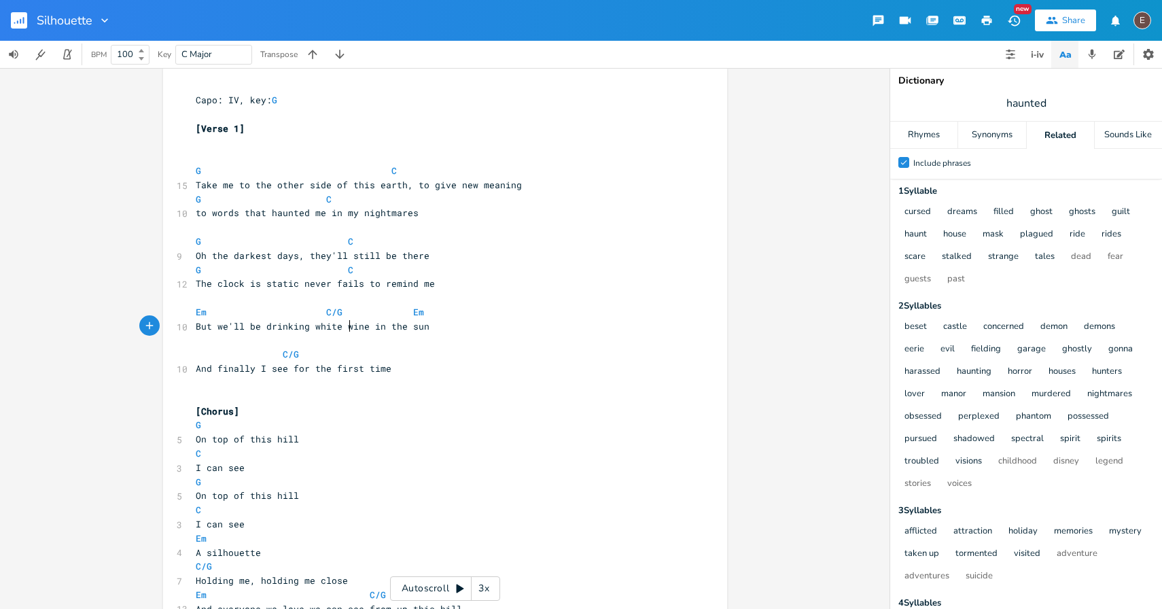
click at [228, 211] on span "to words that haunted me in my nightmares" at bounding box center [307, 213] width 223 height 12
type textarea "words"
click at [228, 211] on span "to words that haunted me in my nightmares" at bounding box center [307, 213] width 223 height 12
click at [236, 214] on span "to words that haunted me in my nightmares" at bounding box center [307, 213] width 223 height 12
click at [262, 343] on pre "​" at bounding box center [438, 341] width 491 height 14
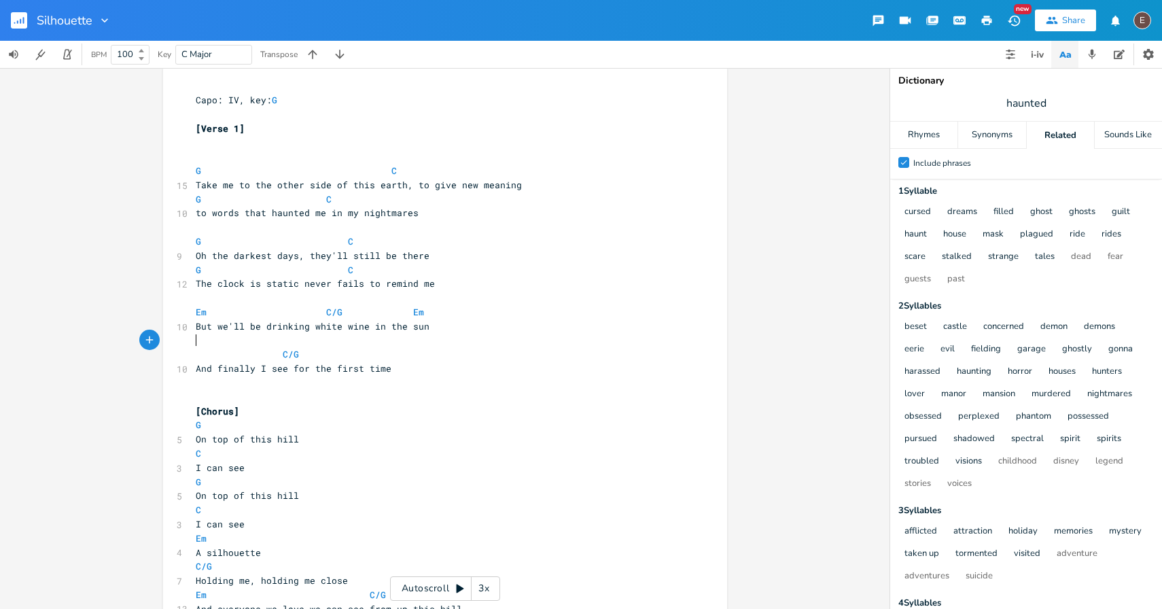
click at [357, 359] on pre "C/G" at bounding box center [438, 354] width 491 height 14
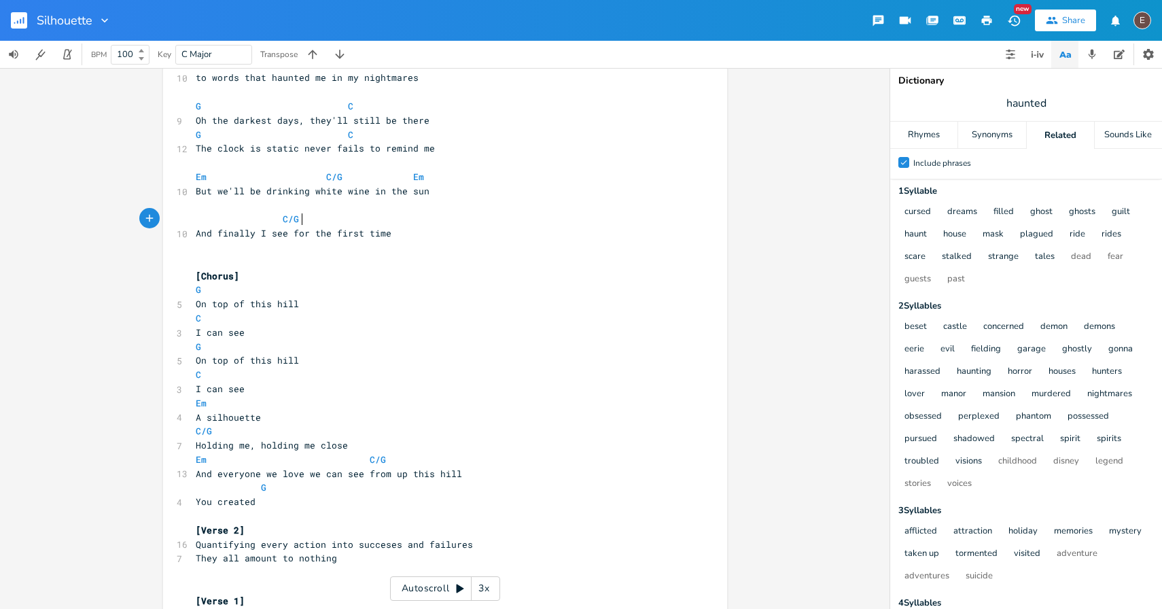
scroll to position [195, 0]
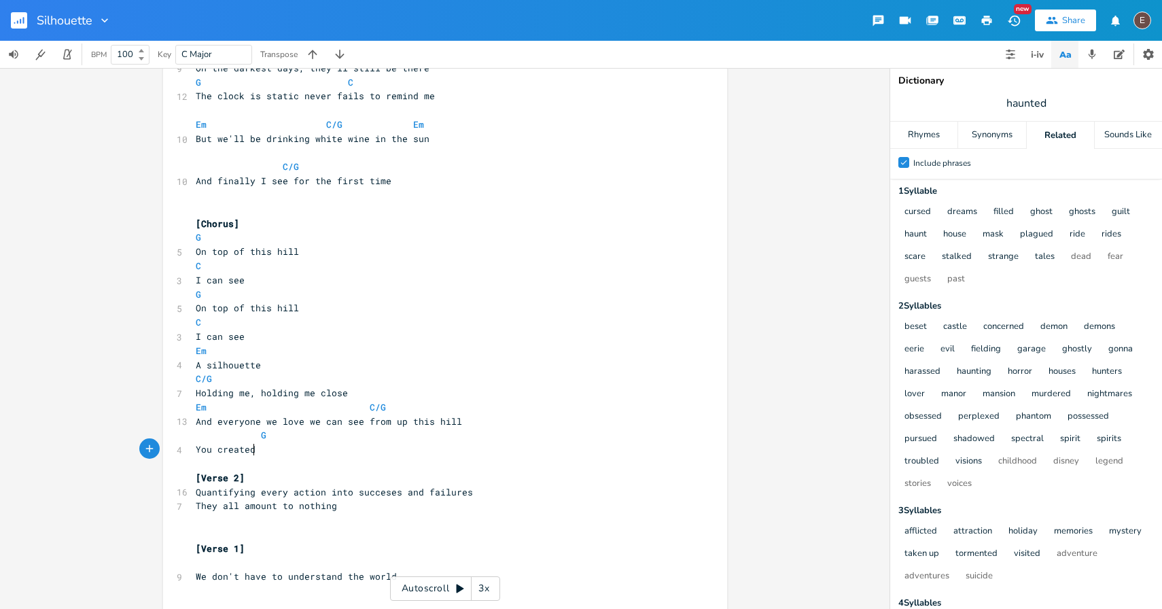
type textarea "You created"
drag, startPoint x: 249, startPoint y: 449, endPoint x: 190, endPoint y: 451, distance: 59.1
click at [193, 451] on pre "You created" at bounding box center [438, 449] width 491 height 14
click at [309, 362] on pre "A silhouette" at bounding box center [438, 365] width 491 height 14
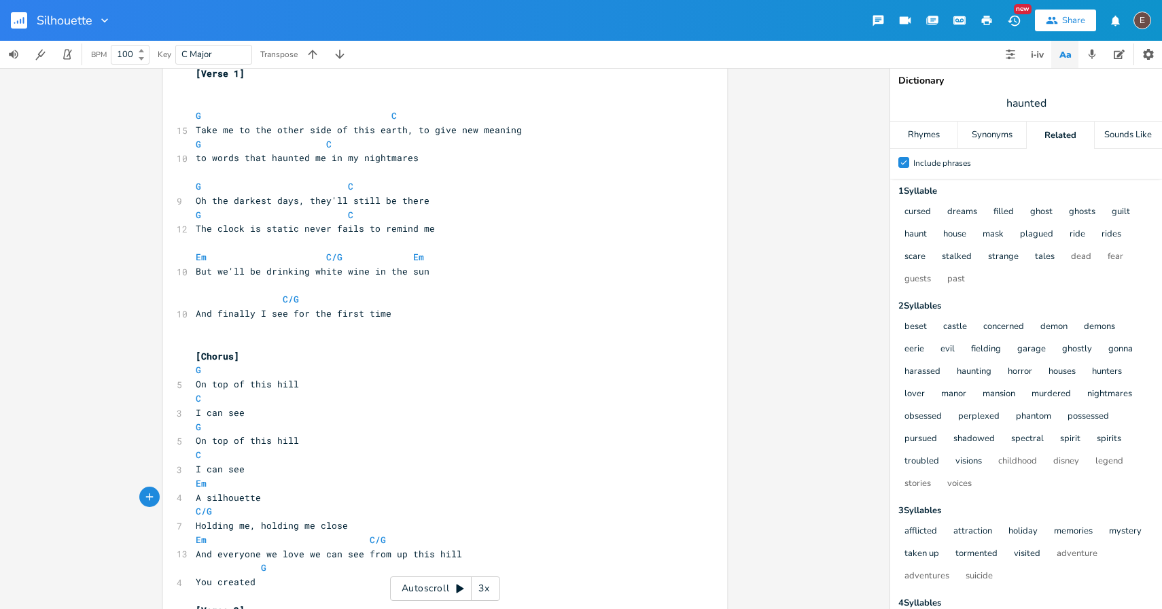
scroll to position [130, 0]
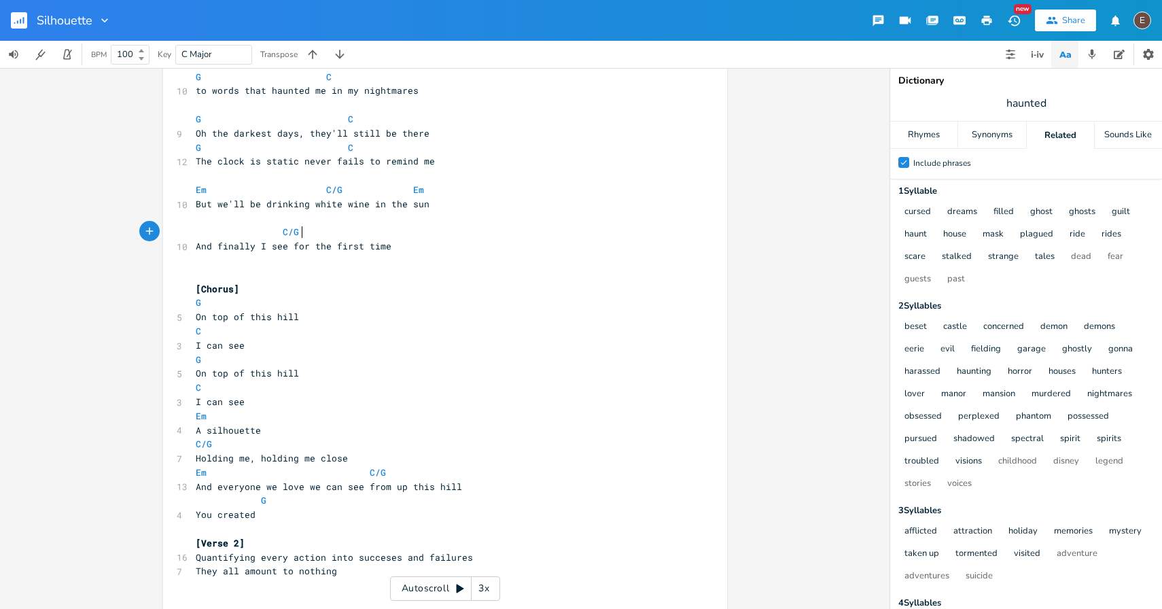
click at [332, 236] on pre "C/G" at bounding box center [438, 232] width 491 height 14
type textarea "D"
click at [429, 243] on pre "And finally I see for the first time" at bounding box center [438, 246] width 491 height 14
click at [377, 227] on pre "C/G D" at bounding box center [438, 232] width 491 height 14
click at [413, 476] on span at bounding box center [424, 473] width 22 height 14
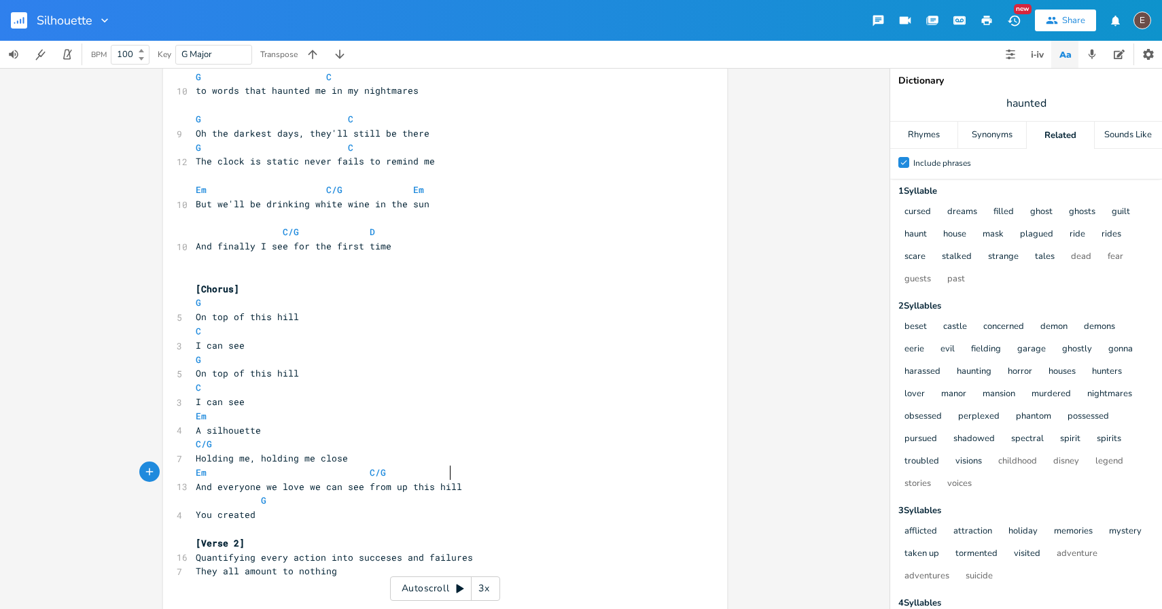
type textarea "D"
click at [348, 472] on span at bounding box center [359, 473] width 22 height 14
click at [354, 475] on span at bounding box center [359, 473] width 22 height 14
click at [402, 471] on span at bounding box center [402, 473] width 22 height 14
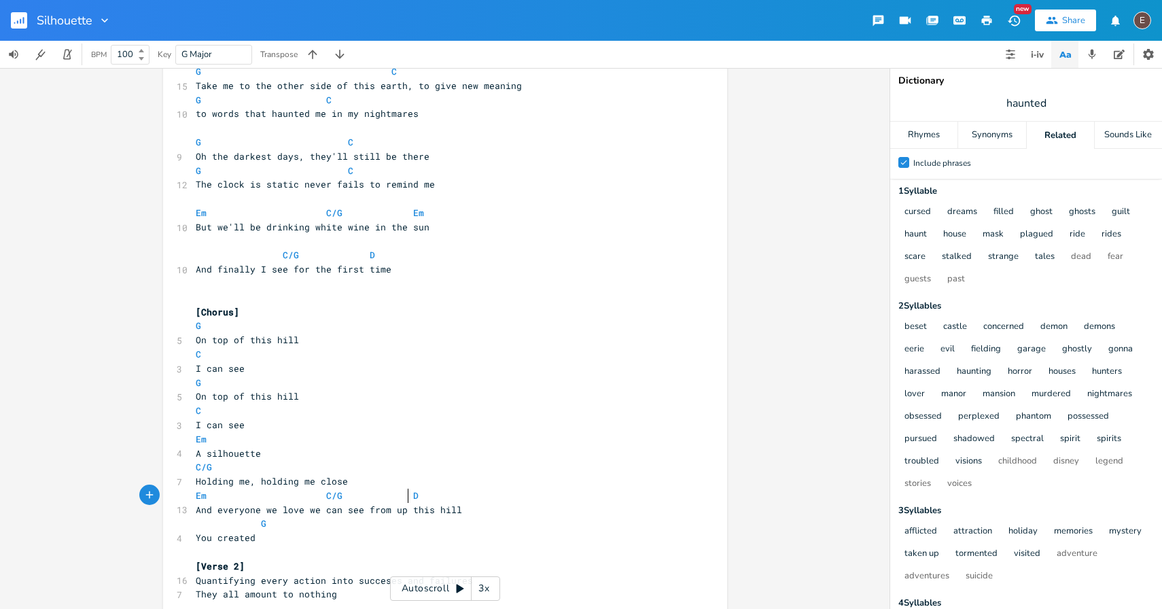
click at [356, 213] on span at bounding box center [359, 213] width 22 height 14
type textarea "D"
click at [200, 253] on span at bounding box center [207, 255] width 22 height 14
type textarea "Em"
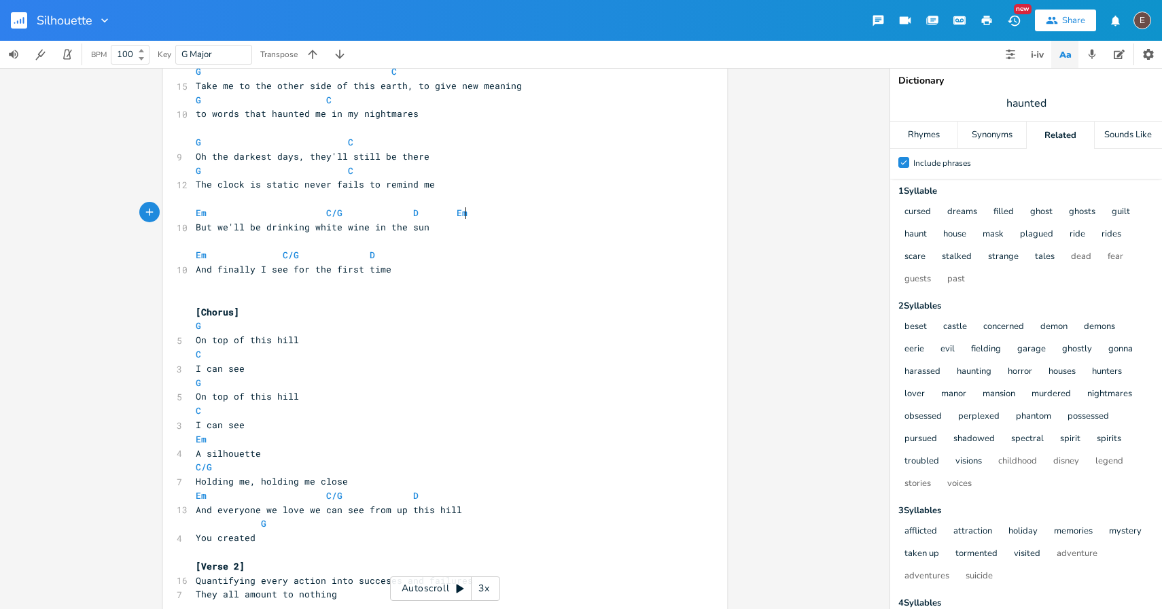
click at [482, 207] on pre "Em C/G D Em" at bounding box center [438, 213] width 491 height 14
click at [291, 468] on span at bounding box center [294, 467] width 22 height 14
type textarea "D"
click at [239, 439] on span at bounding box center [250, 439] width 22 height 14
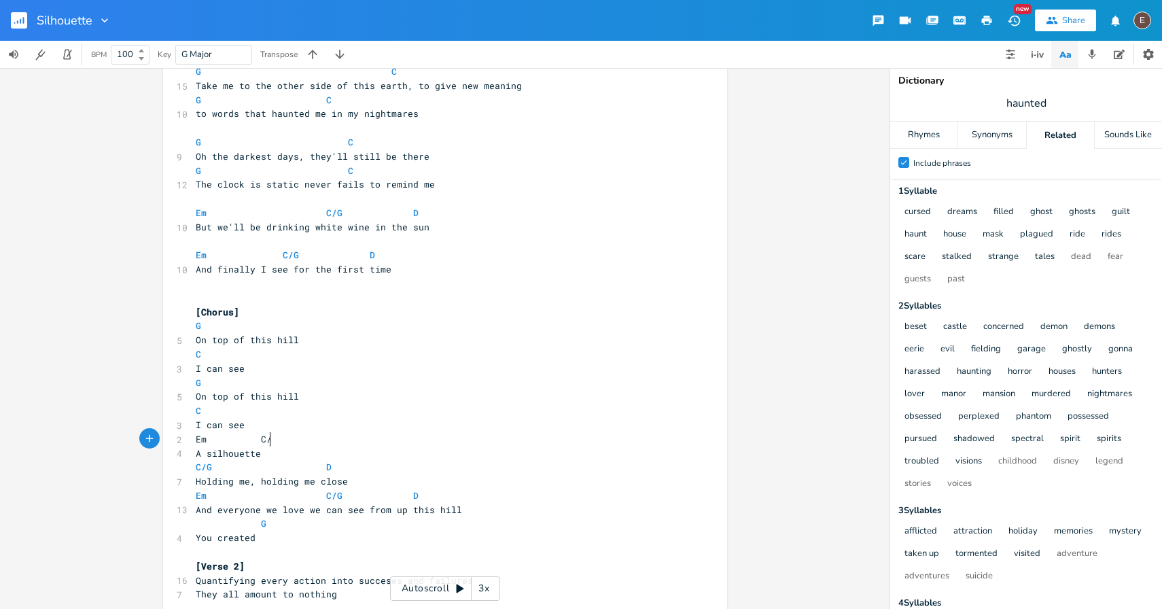
type textarea "C/G"
click at [239, 464] on span at bounding box center [250, 467] width 22 height 14
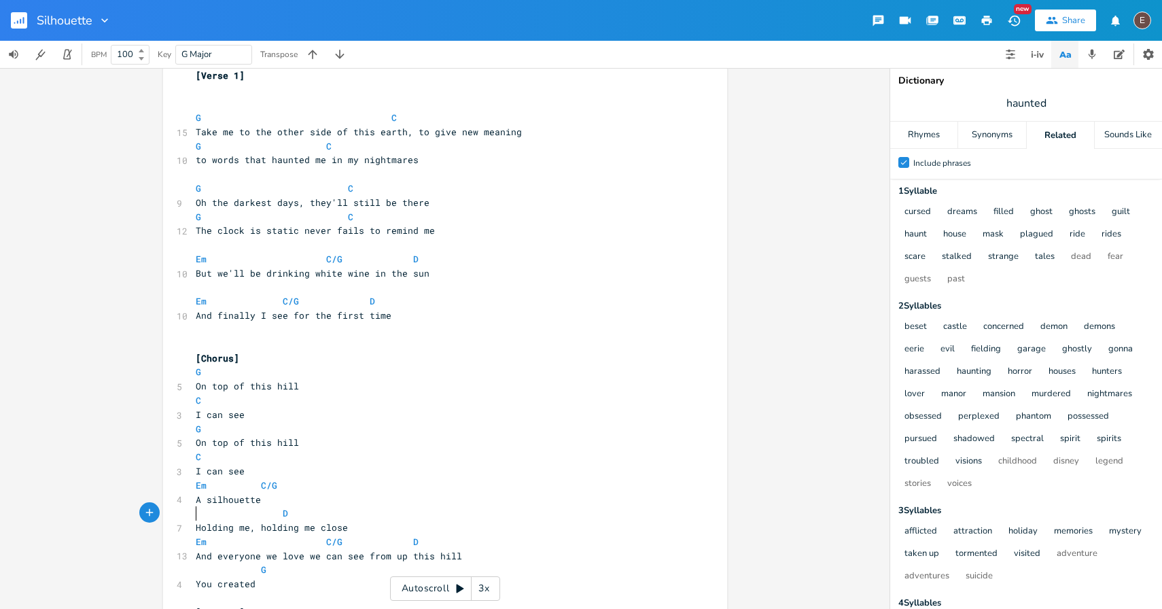
scroll to position [88, 0]
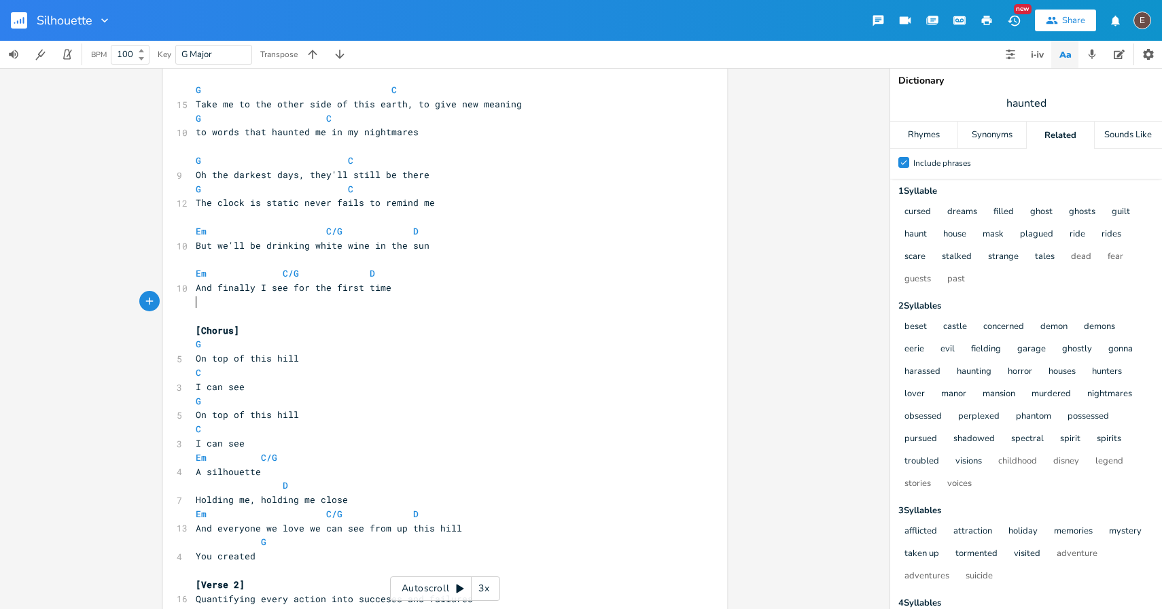
click at [323, 296] on pre "​" at bounding box center [438, 302] width 491 height 14
click at [323, 292] on span "And finally I see for the first time" at bounding box center [294, 287] width 196 height 12
type textarea "And finally I see for the first time"
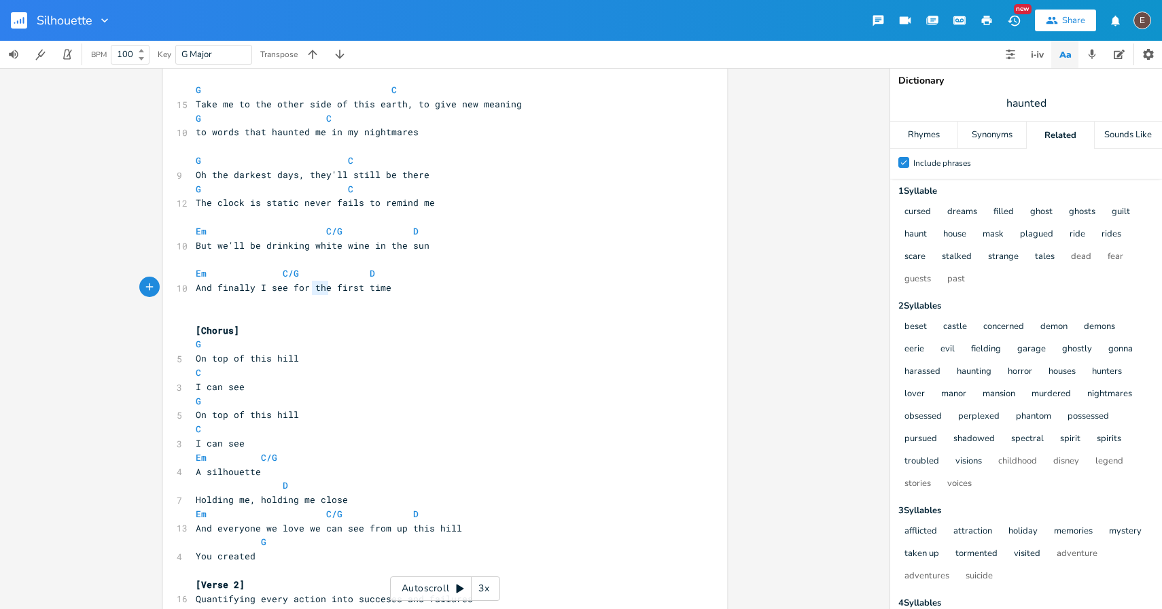
click at [323, 292] on span "And finally I see for the first time" at bounding box center [294, 287] width 196 height 12
click at [362, 296] on pre "​" at bounding box center [438, 302] width 491 height 14
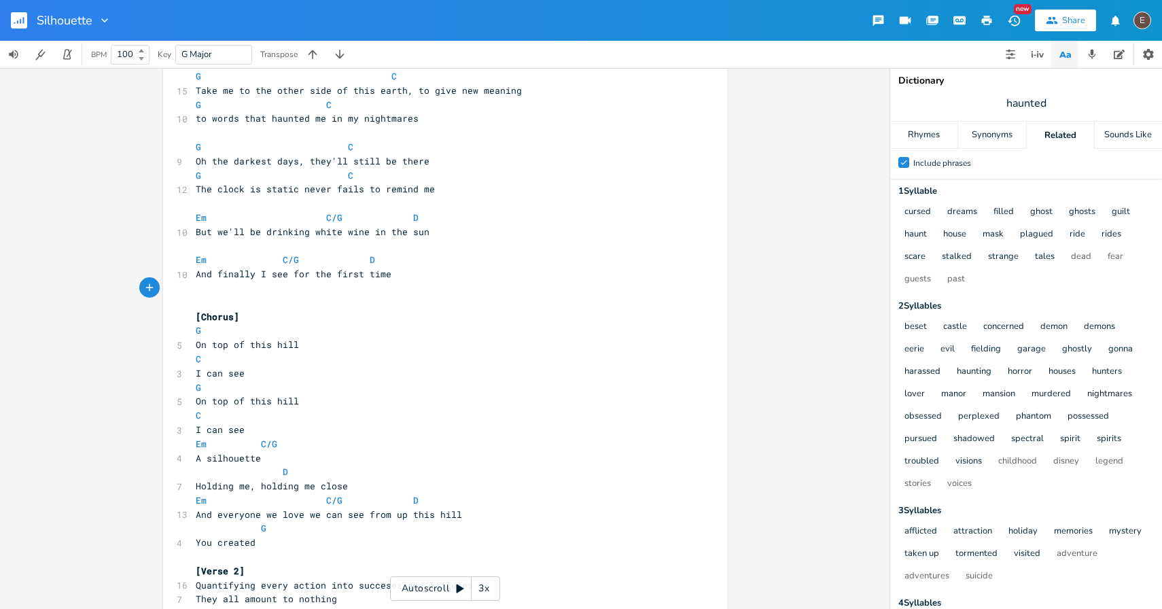
scroll to position [115, 0]
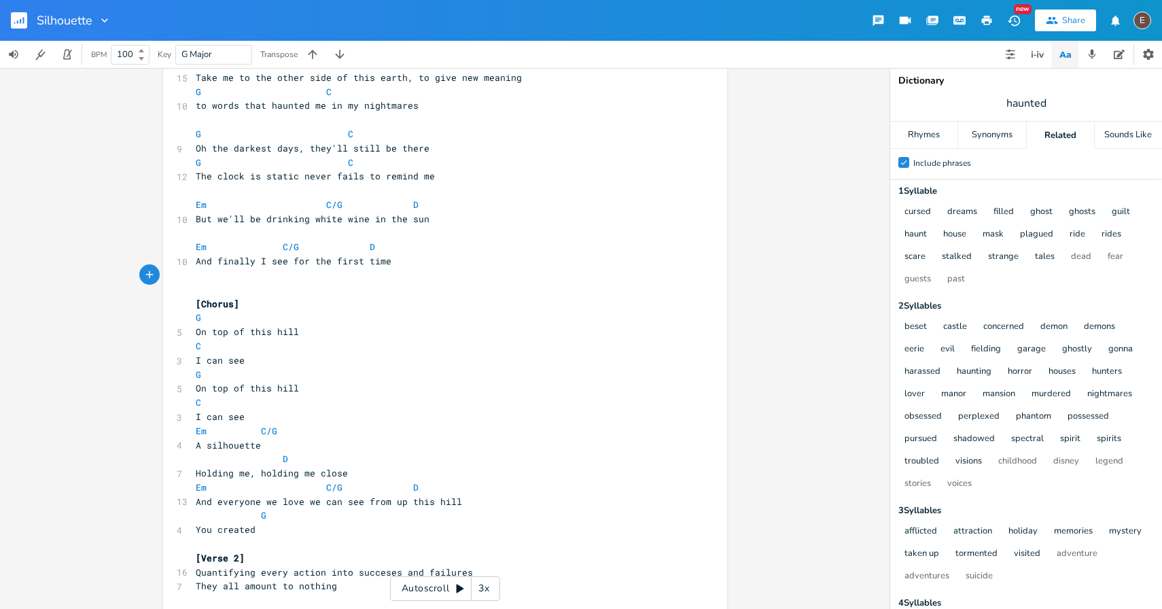
click at [415, 249] on pre "Em C/G D" at bounding box center [438, 247] width 491 height 14
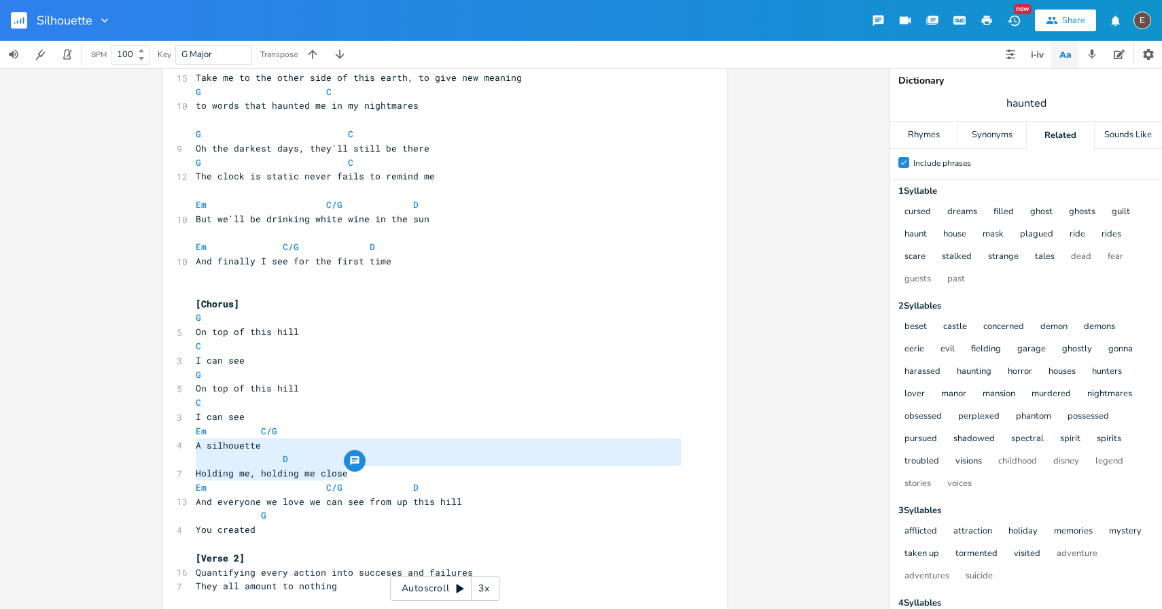
type textarea "Em C/G A silhouette D Holding me, holding me close"
drag, startPoint x: 372, startPoint y: 471, endPoint x: 160, endPoint y: 434, distance: 216.0
click at [163, 434] on div "Em C/G A silhouette D Holding me, holding me close x Capo: IV, key: G ​ [Verse …" at bounding box center [445, 343] width 564 height 765
click at [296, 262] on span "And finally I see for the first time" at bounding box center [294, 261] width 196 height 12
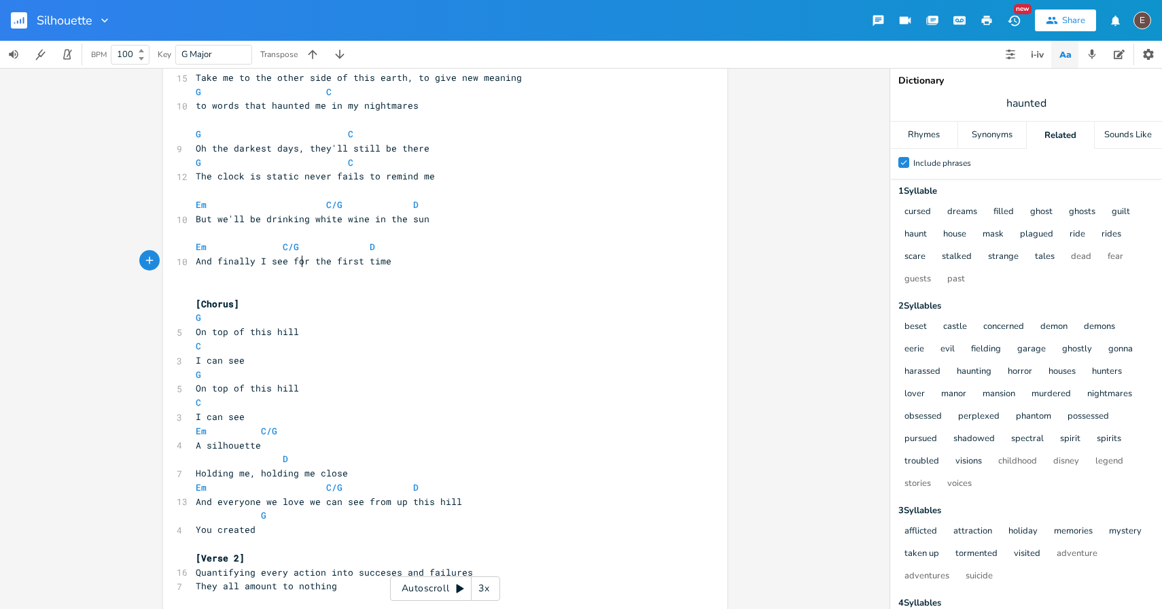
click at [249, 264] on span "And finally I see for the first time" at bounding box center [294, 261] width 196 height 12
click at [412, 259] on pre "And finally I see for the first time" at bounding box center [438, 261] width 491 height 14
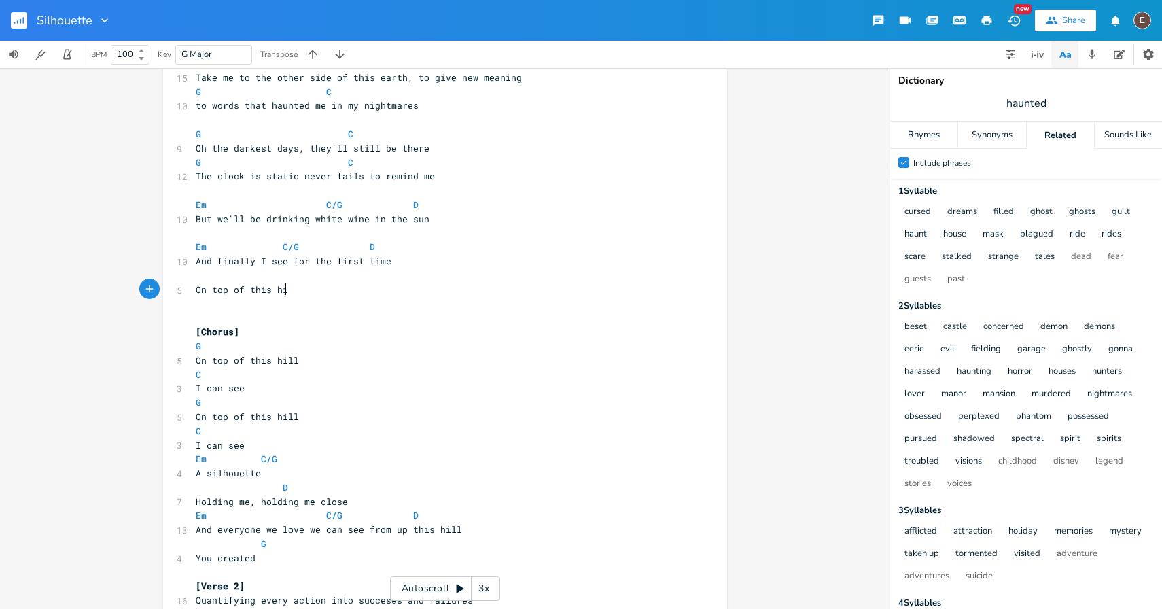
type textarea "On top of this hill"
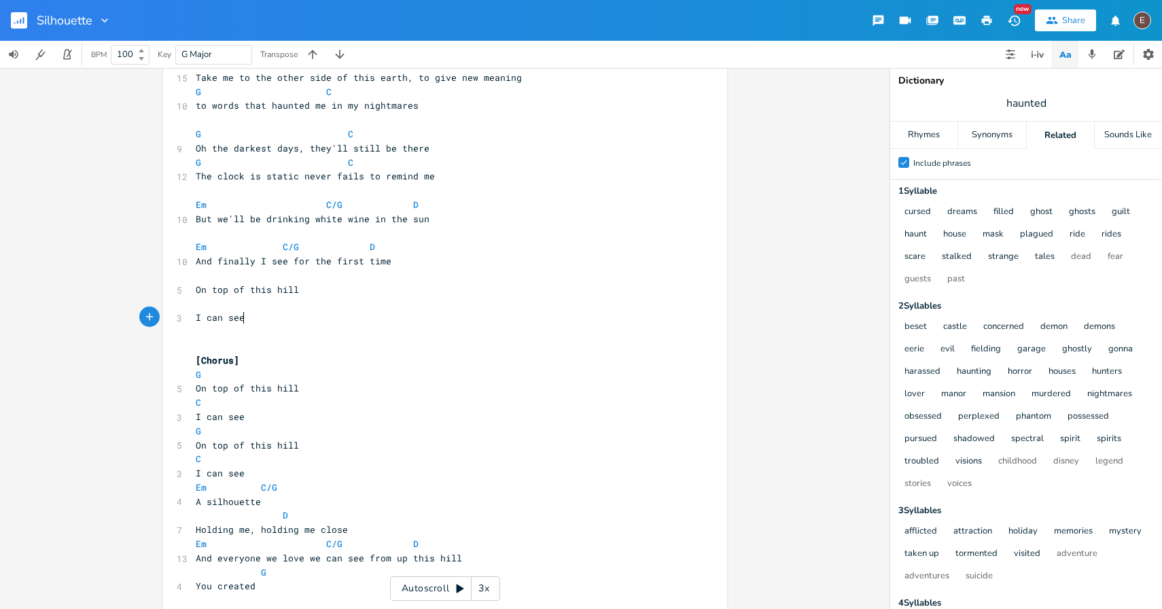
scroll to position [0, 37]
type textarea "I can see"
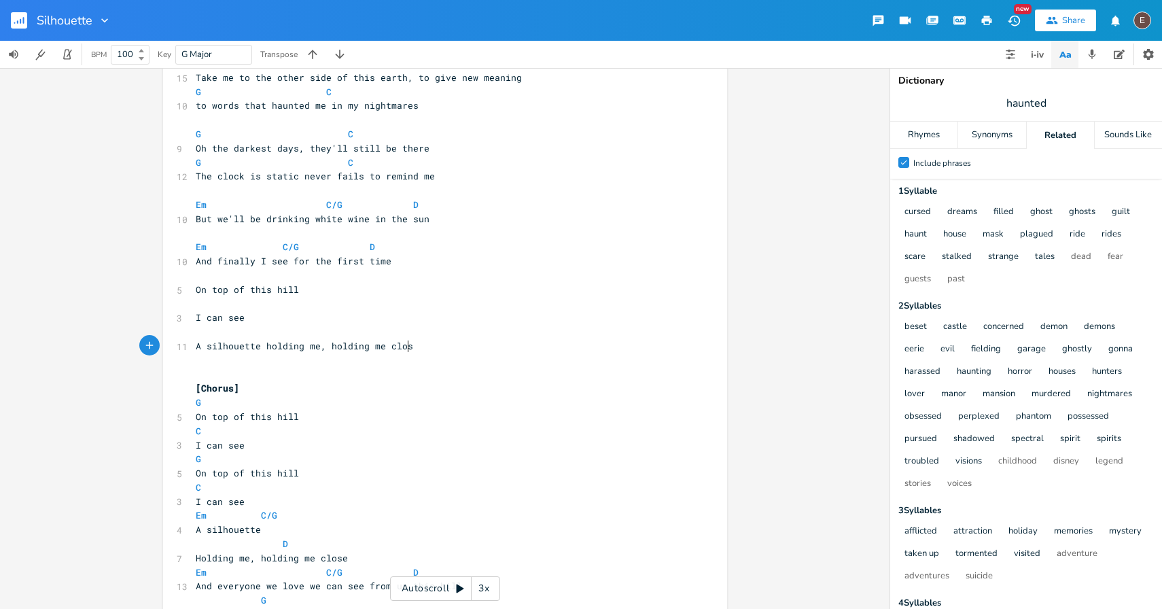
scroll to position [0, 172]
type textarea "A silhouette holding me, holding me close"
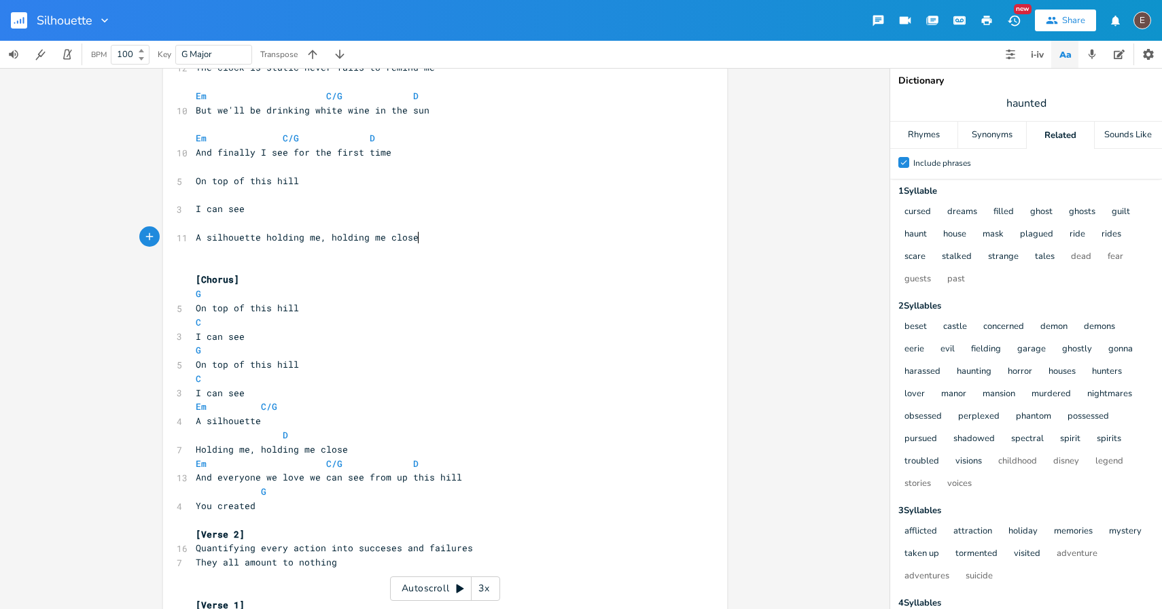
scroll to position [248, 0]
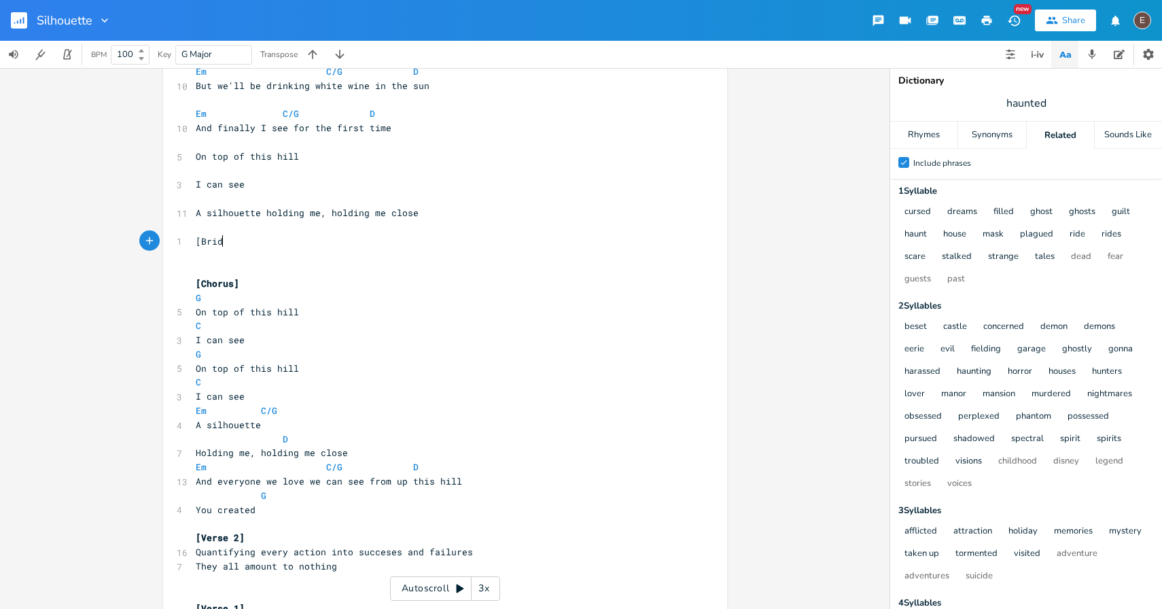
type textarea "[Bridge]"
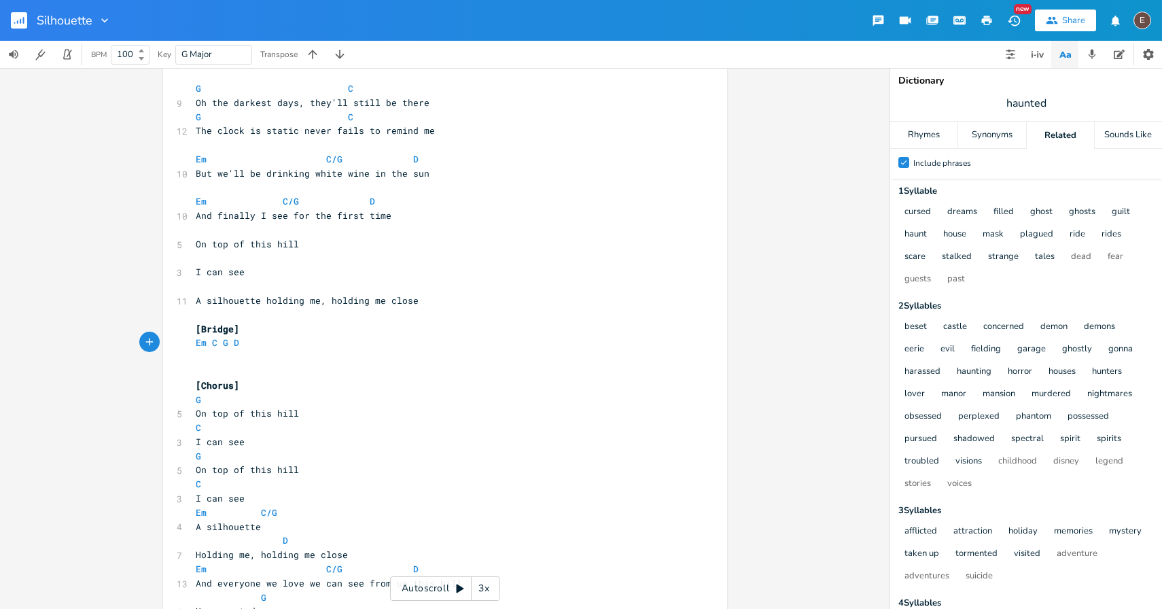
scroll to position [130, 0]
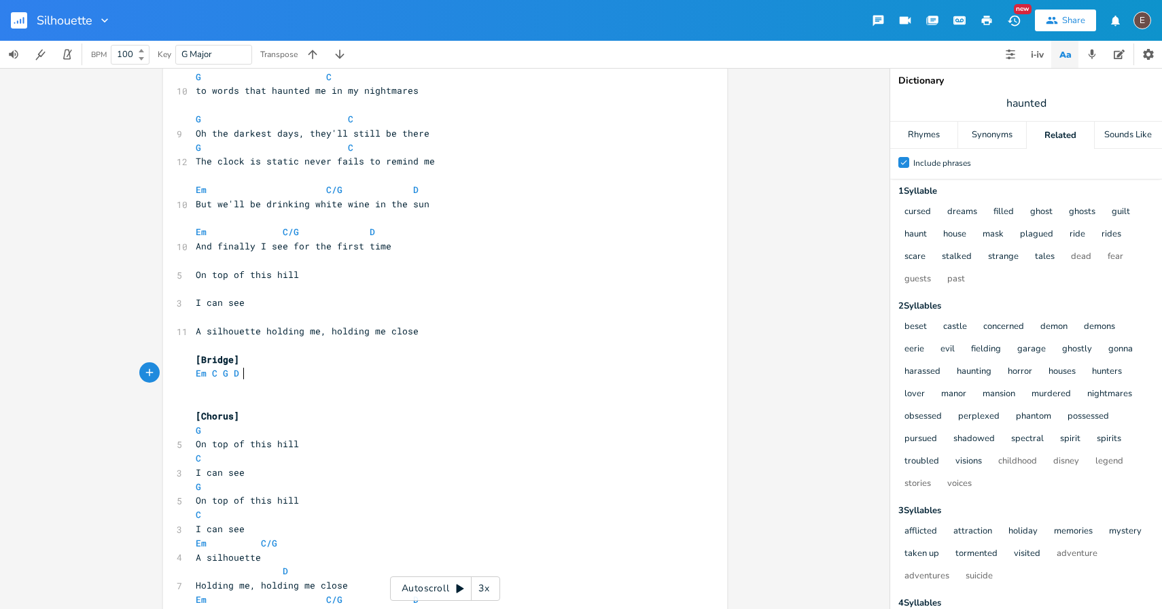
type textarea "Em C G D"
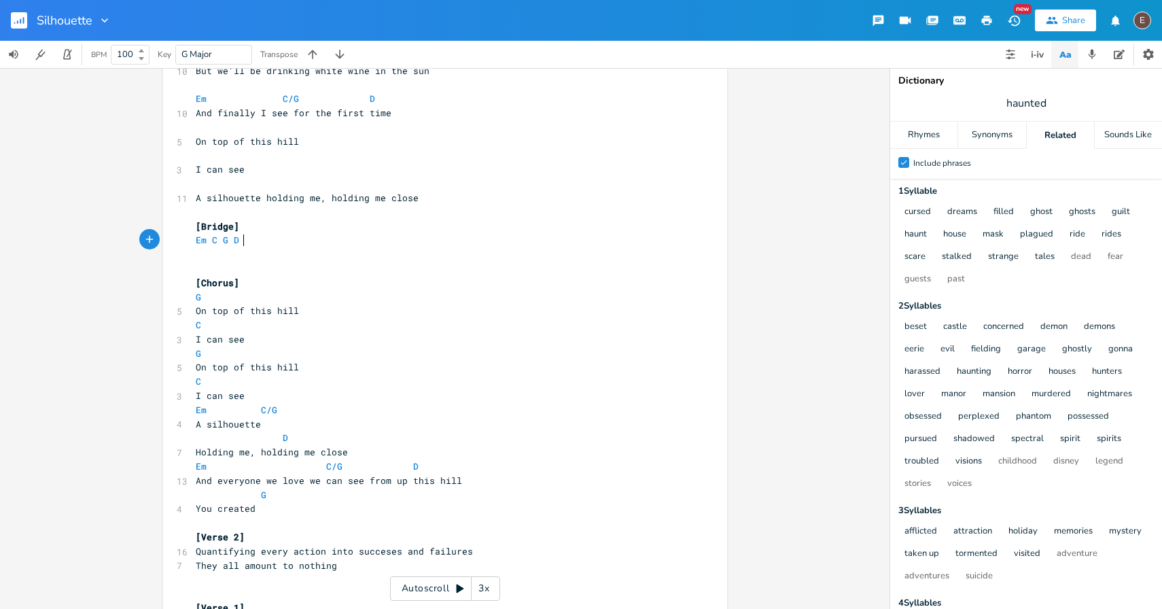
scroll to position [281, 0]
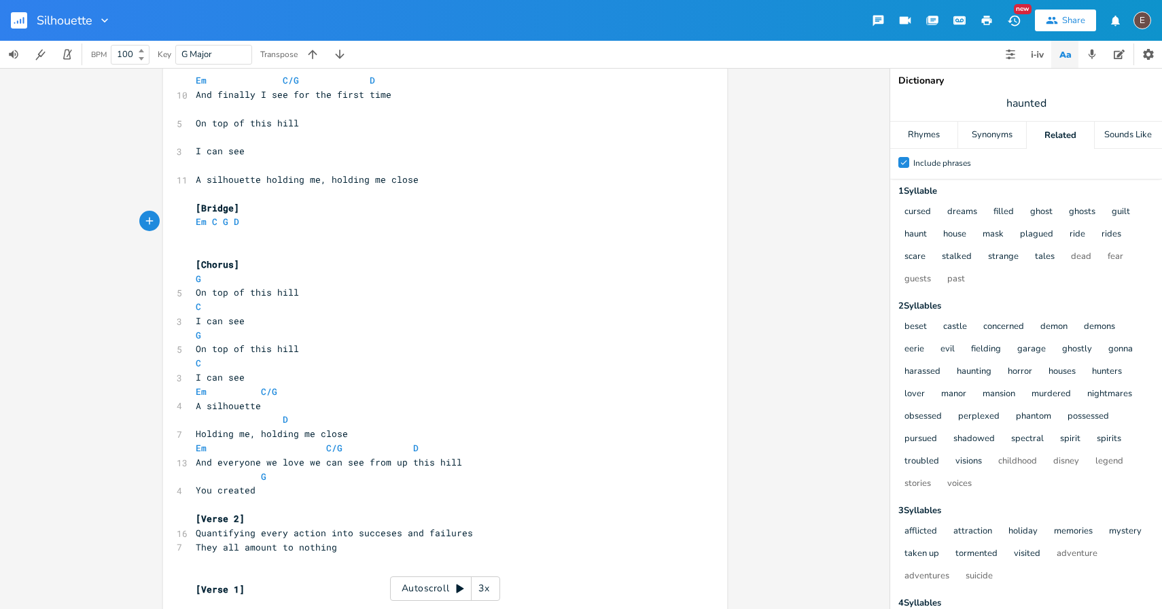
click at [193, 292] on pre "On top of this hill" at bounding box center [438, 292] width 491 height 14
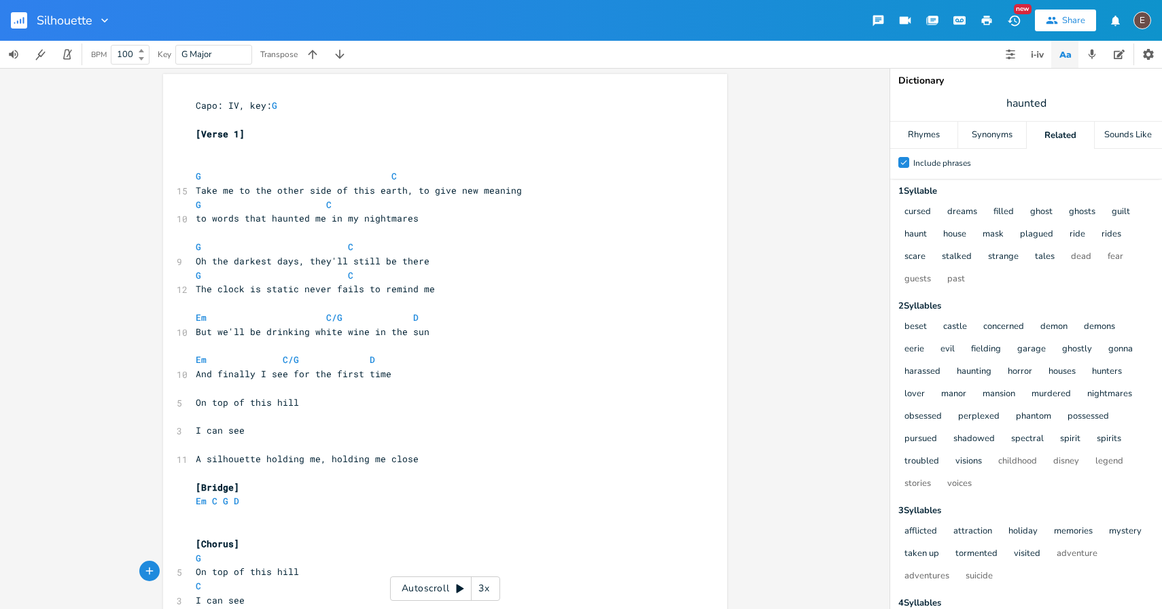
scroll to position [0, 0]
type textarea "Take me"
drag, startPoint x: 230, startPoint y: 192, endPoint x: 179, endPoint y: 195, distance: 51.0
click at [193, 195] on div "15 Take me to the other side of this earth, to give new meaning" at bounding box center [438, 193] width 491 height 14
click at [436, 205] on pre "G C" at bounding box center [438, 207] width 491 height 14
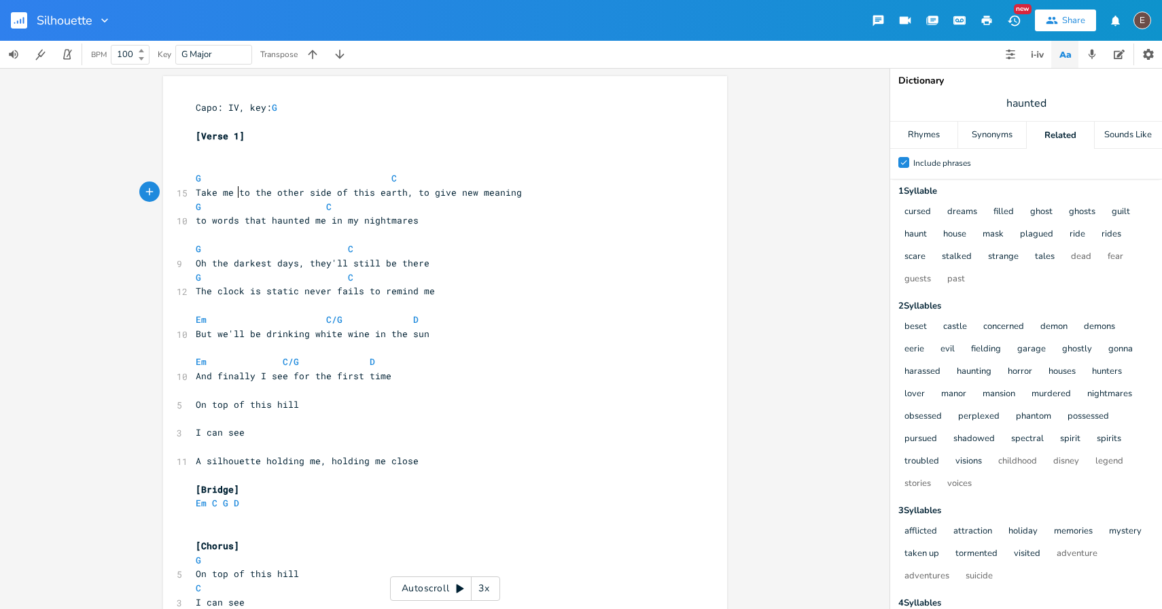
type textarea "Take me"
drag, startPoint x: 235, startPoint y: 192, endPoint x: 177, endPoint y: 188, distance: 58.6
click at [193, 188] on div "15 Take me to the other side of this earth, to give new meaning" at bounding box center [438, 193] width 491 height 14
click at [266, 255] on span at bounding box center [272, 249] width 22 height 14
click at [1015, 93] on span "haunted" at bounding box center [1026, 103] width 272 height 24
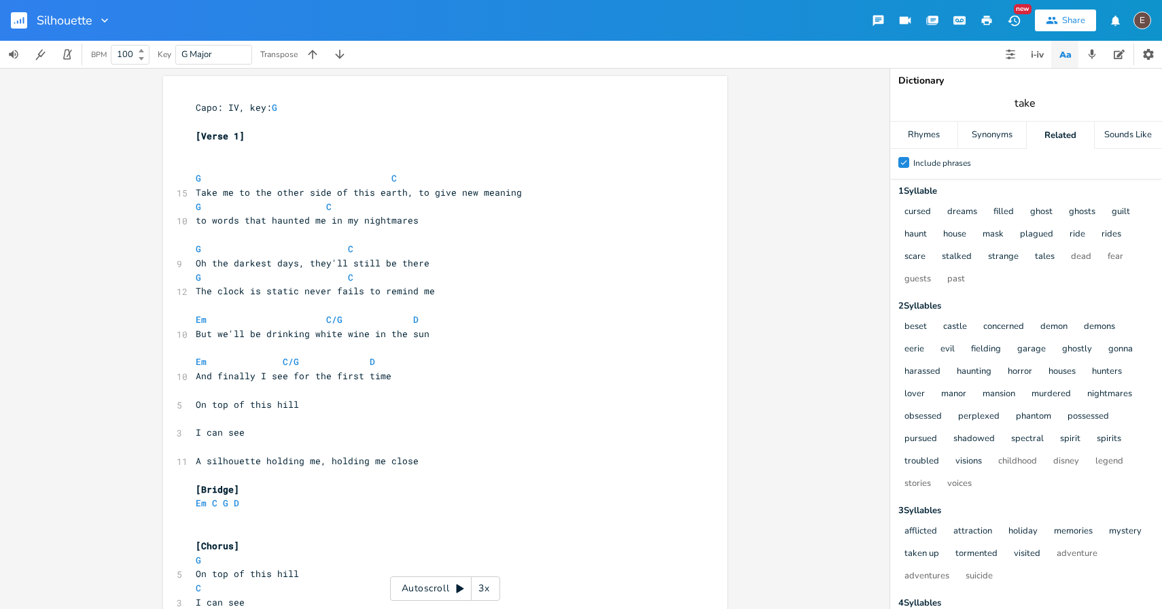
type input "take me"
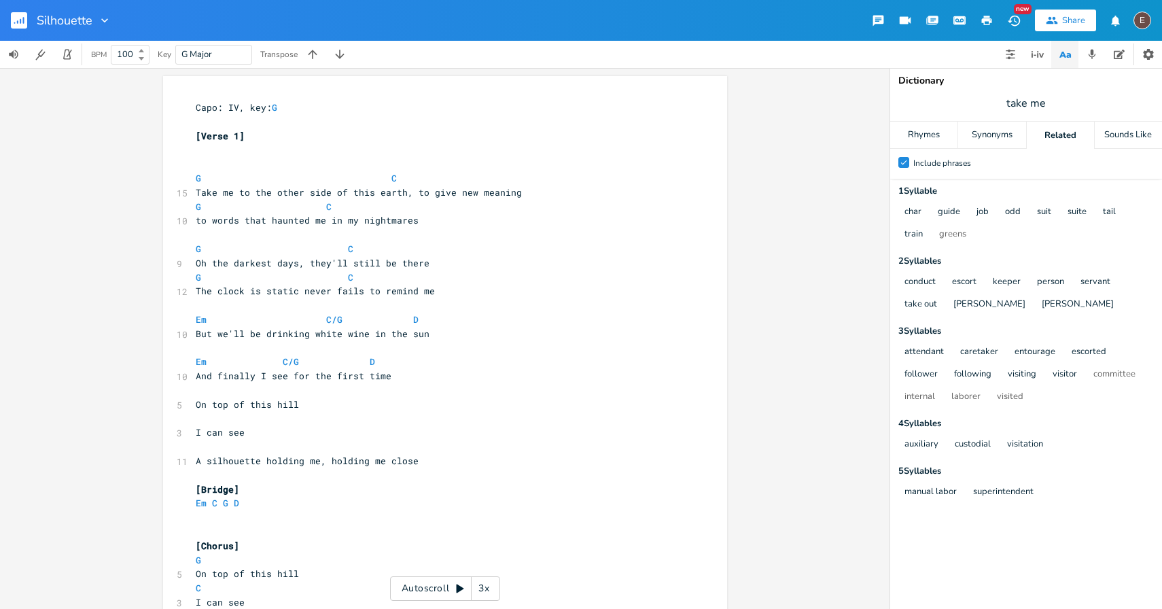
click at [1048, 105] on span "take me" at bounding box center [1026, 103] width 272 height 24
type input "flight"
type input "escape"
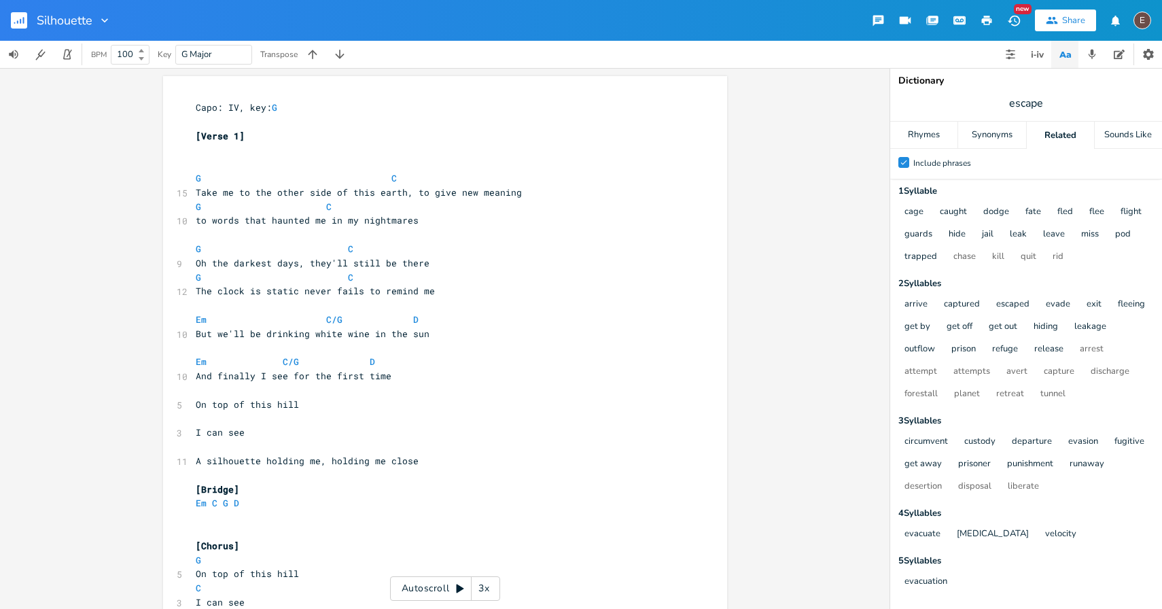
click at [224, 333] on span "But we'll be drinking white wine in the sun" at bounding box center [313, 334] width 234 height 12
type textarea "you"
drag, startPoint x: 228, startPoint y: 194, endPoint x: 174, endPoint y: 196, distance: 54.4
click at [193, 196] on div "15 Take me to the other side of this earth, to give new meaning" at bounding box center [438, 193] width 491 height 14
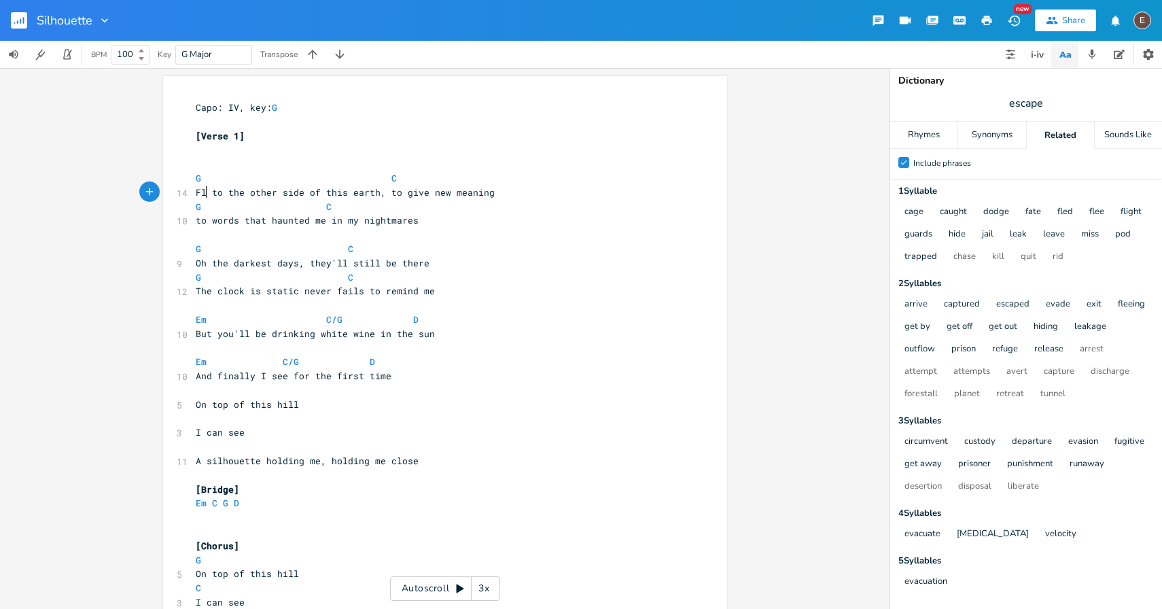
type textarea "Flee"
click at [376, 198] on pre "Flee to the other side of this earth, to give new meaning" at bounding box center [438, 193] width 491 height 14
click at [249, 160] on pre "​" at bounding box center [438, 161] width 491 height 14
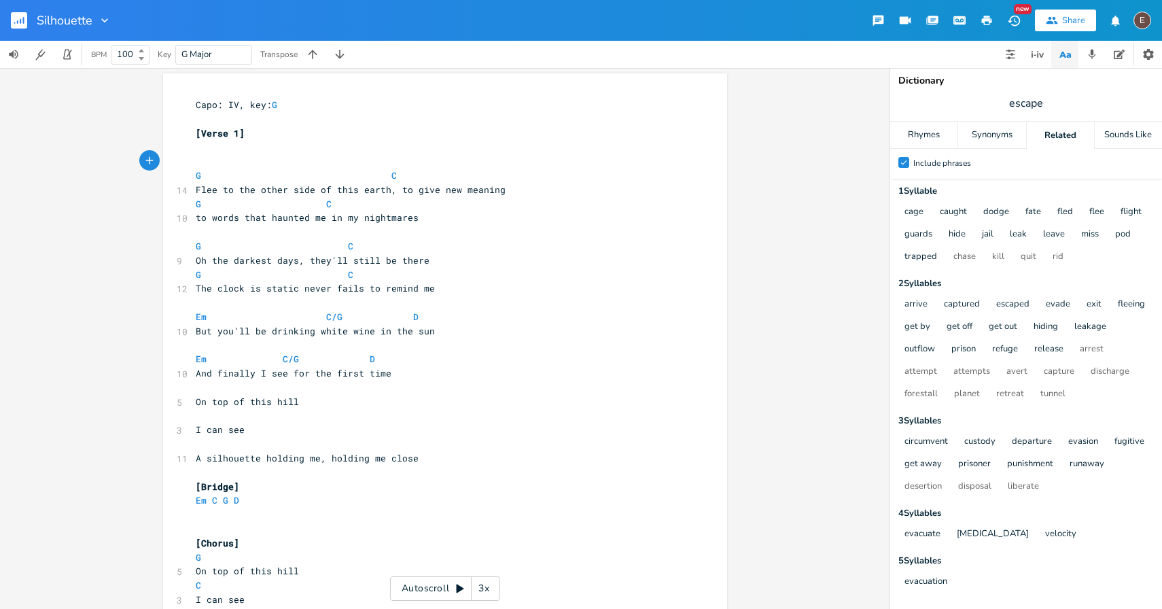
click at [249, 152] on pre "​" at bounding box center [438, 147] width 491 height 14
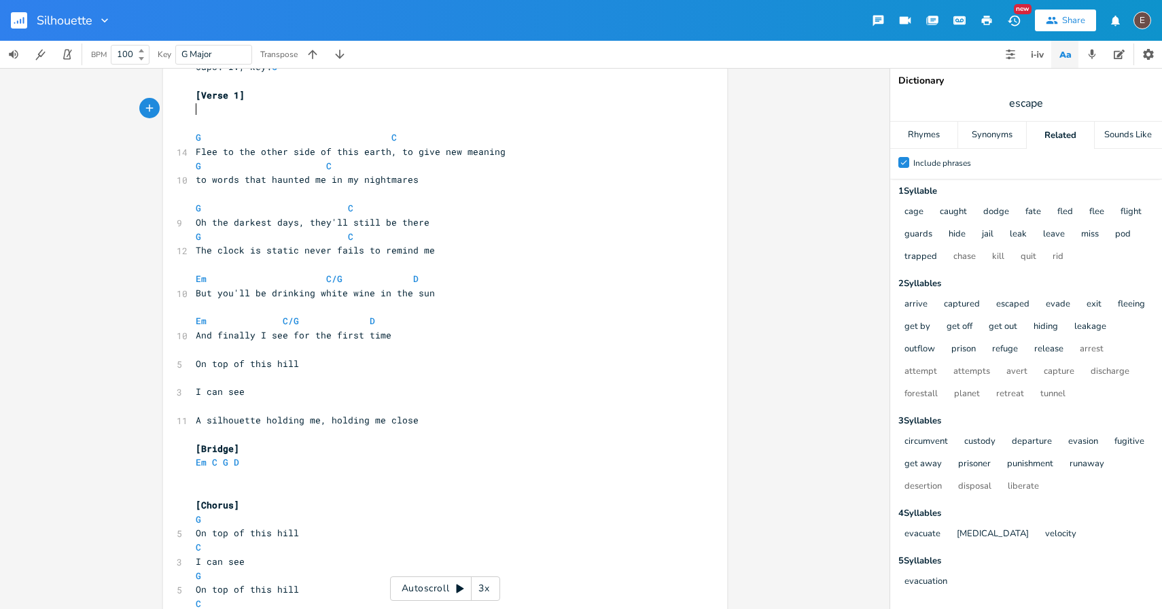
scroll to position [41, 0]
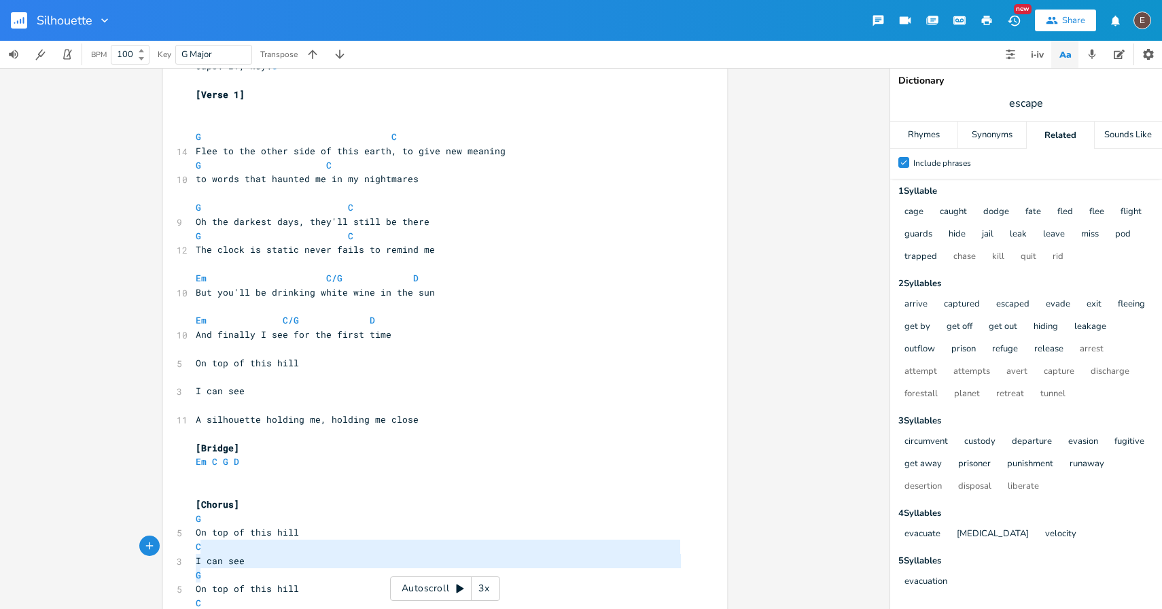
type textarea "top of this hill C I can see G"
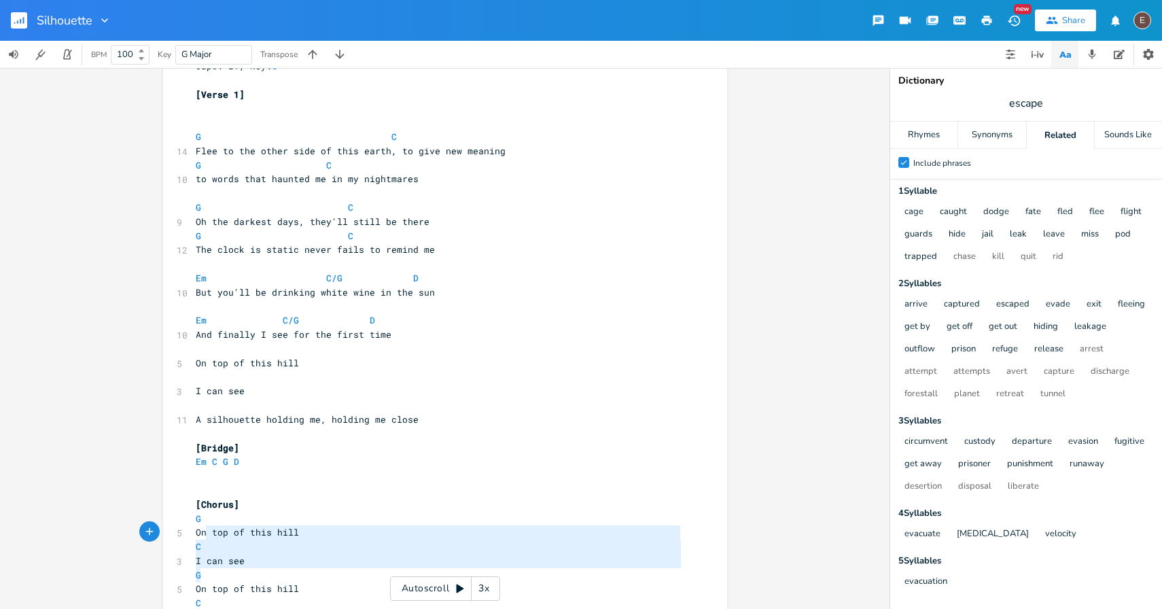
drag, startPoint x: 281, startPoint y: 570, endPoint x: 202, endPoint y: 535, distance: 86.1
click at [202, 535] on div "Capo: IV, key: G ​ [Verse 1] ​ ​ G C 14 Flee to the other side of this earth, t…" at bounding box center [438, 483] width 491 height 848
click at [202, 535] on span "On top of this hill" at bounding box center [247, 532] width 103 height 12
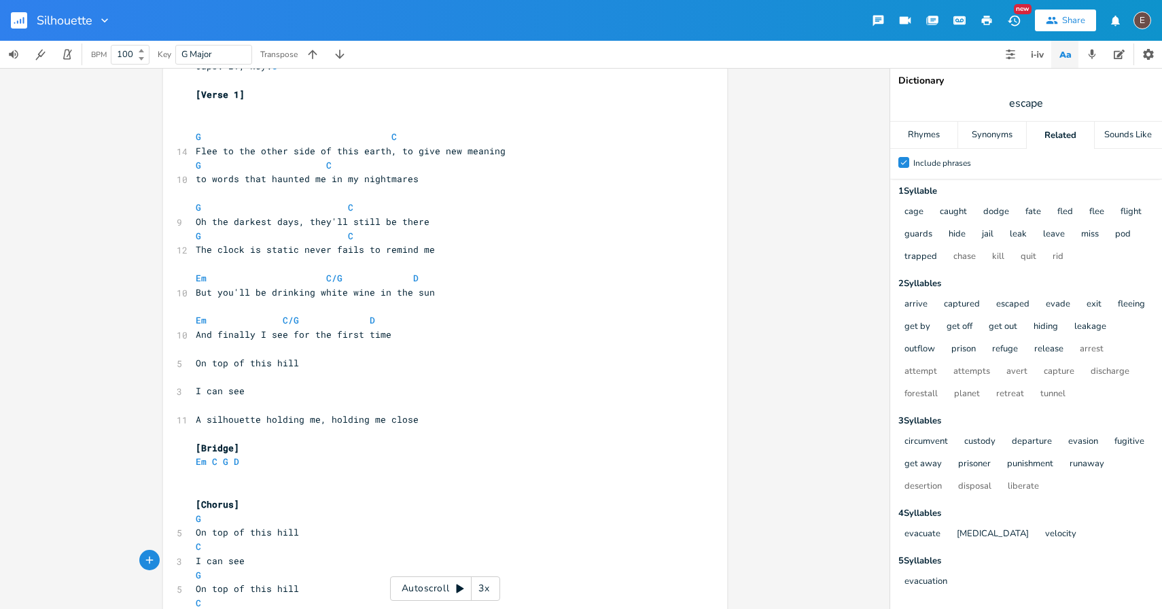
type textarea "On top of this hill C I can see"
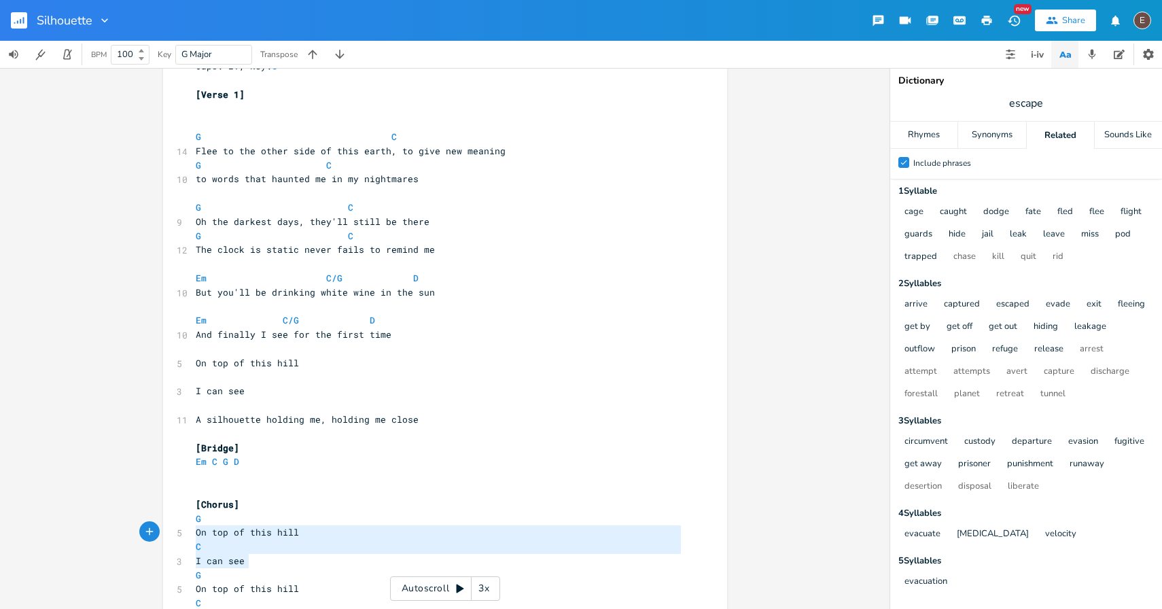
drag, startPoint x: 265, startPoint y: 564, endPoint x: 160, endPoint y: 529, distance: 110.9
click at [163, 529] on div "On top of this hill C I can see x Capo: IV, key: G ​ [Verse 1] ​ ​ G C 14 Flee …" at bounding box center [445, 481] width 564 height 892
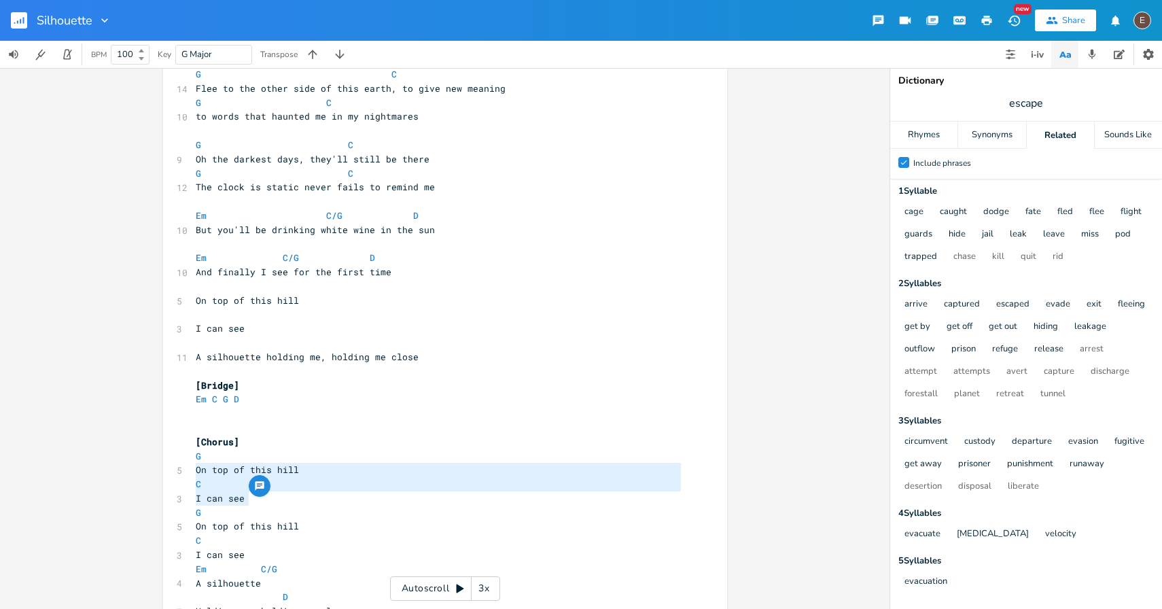
scroll to position [111, 0]
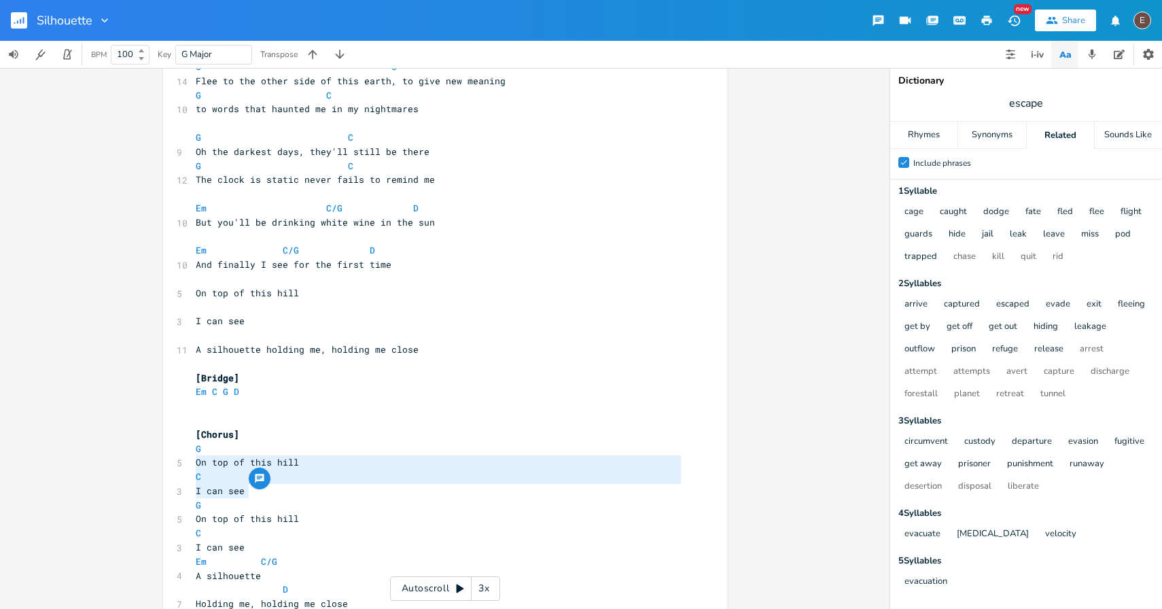
click at [318, 307] on pre "​" at bounding box center [438, 307] width 491 height 14
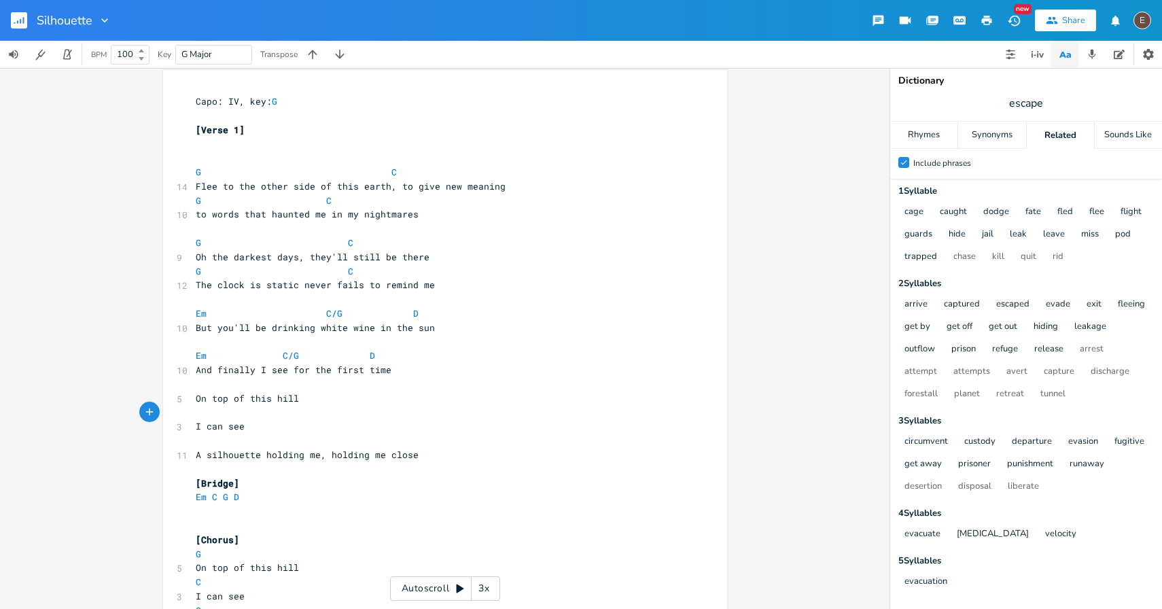
scroll to position [0, 0]
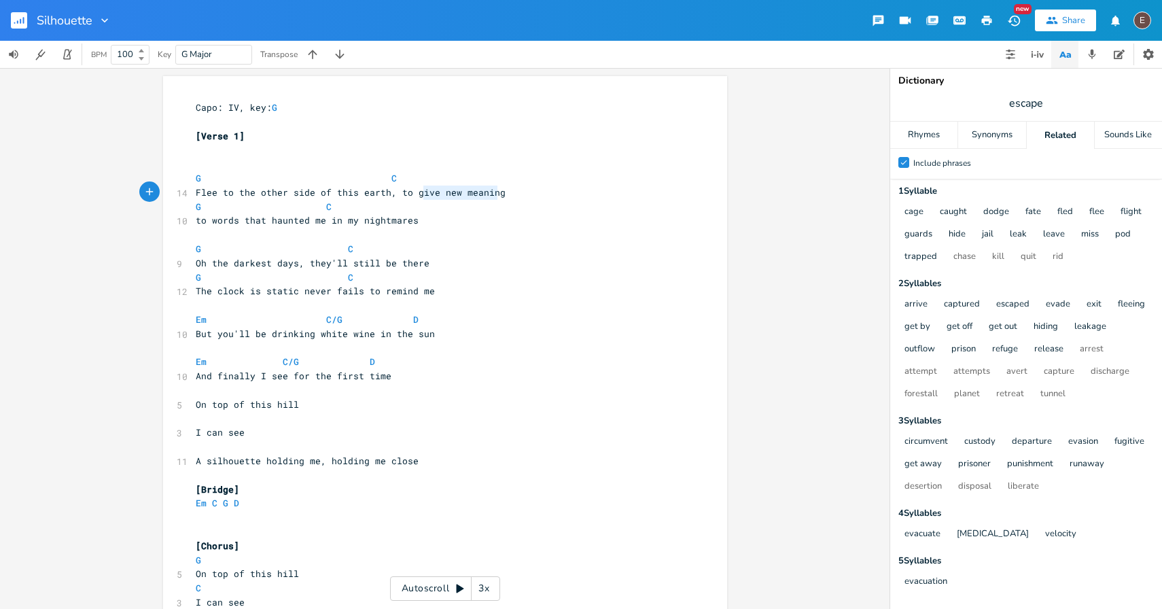
type textarea "give new meaning"
drag, startPoint x: 492, startPoint y: 193, endPoint x: 408, endPoint y: 196, distance: 84.3
click at [408, 196] on span "Flee to the other side of this earth, to give new meaning" at bounding box center [351, 192] width 310 height 12
click at [1043, 101] on span "escape" at bounding box center [1026, 103] width 272 height 24
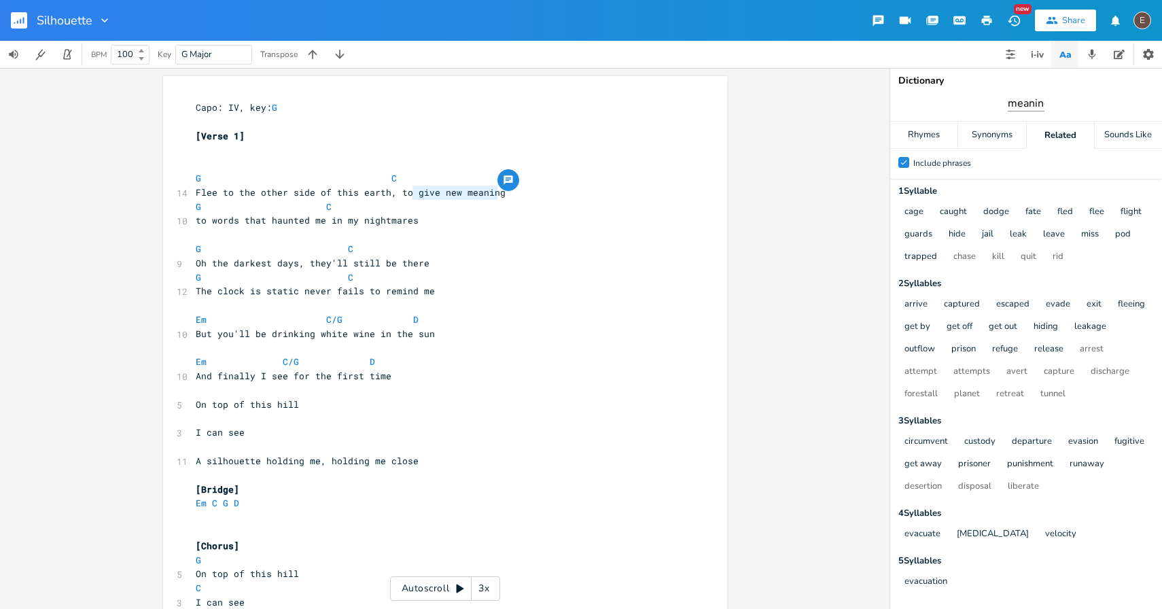
type input "meaning"
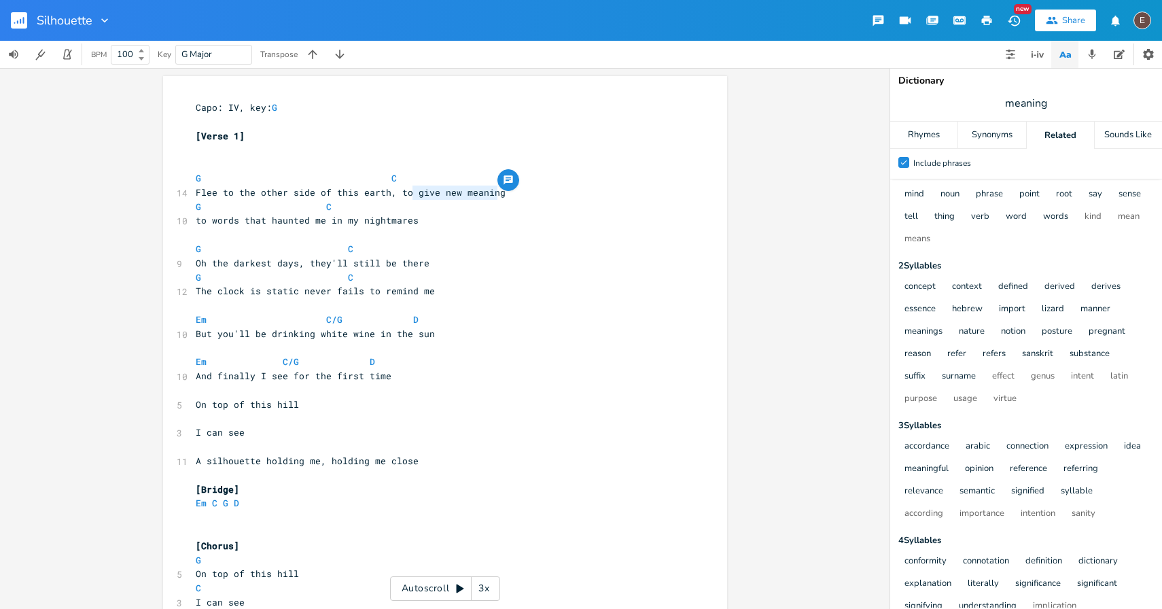
scroll to position [18, 0]
click at [984, 145] on div "Synonyms" at bounding box center [991, 135] width 67 height 27
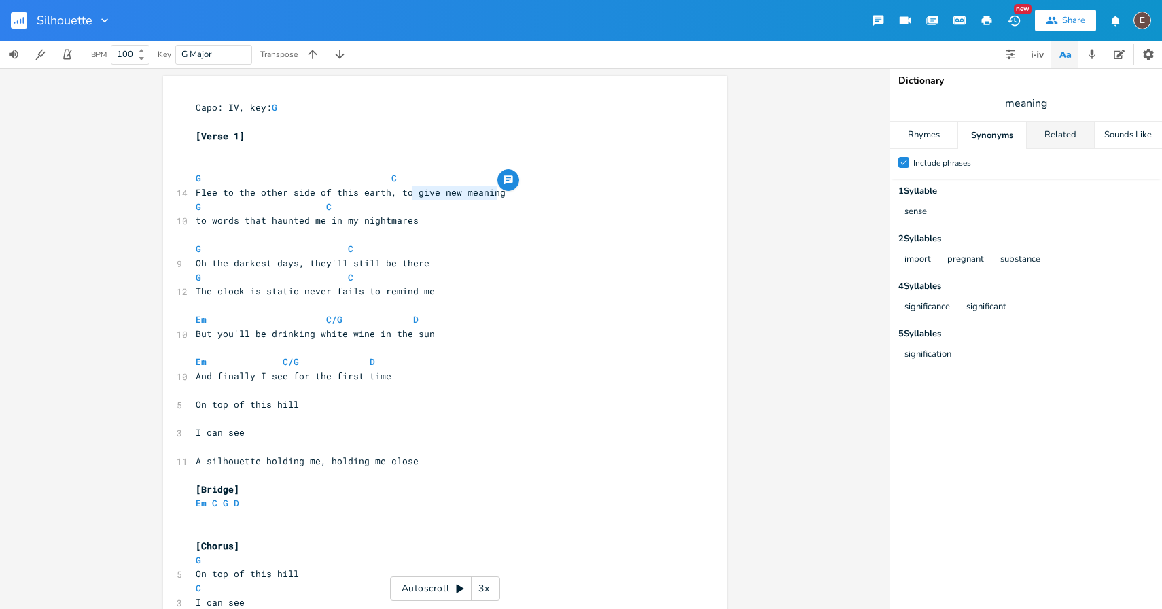
click at [1034, 135] on div "Related" at bounding box center [1060, 135] width 67 height 27
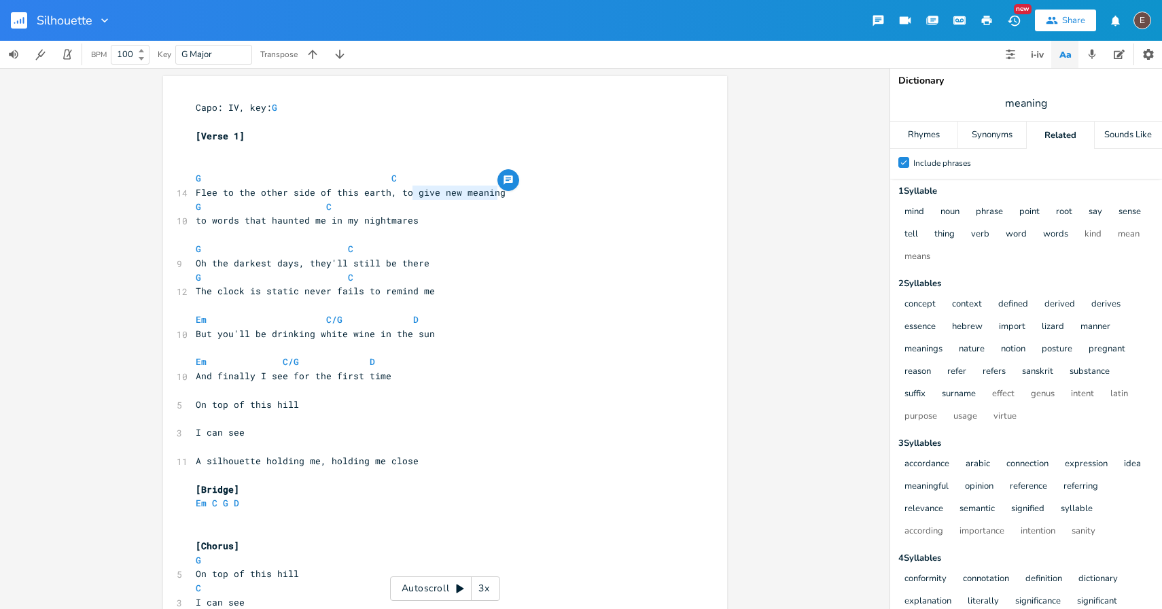
click at [14, 21] on rect "button" at bounding box center [19, 20] width 16 height 16
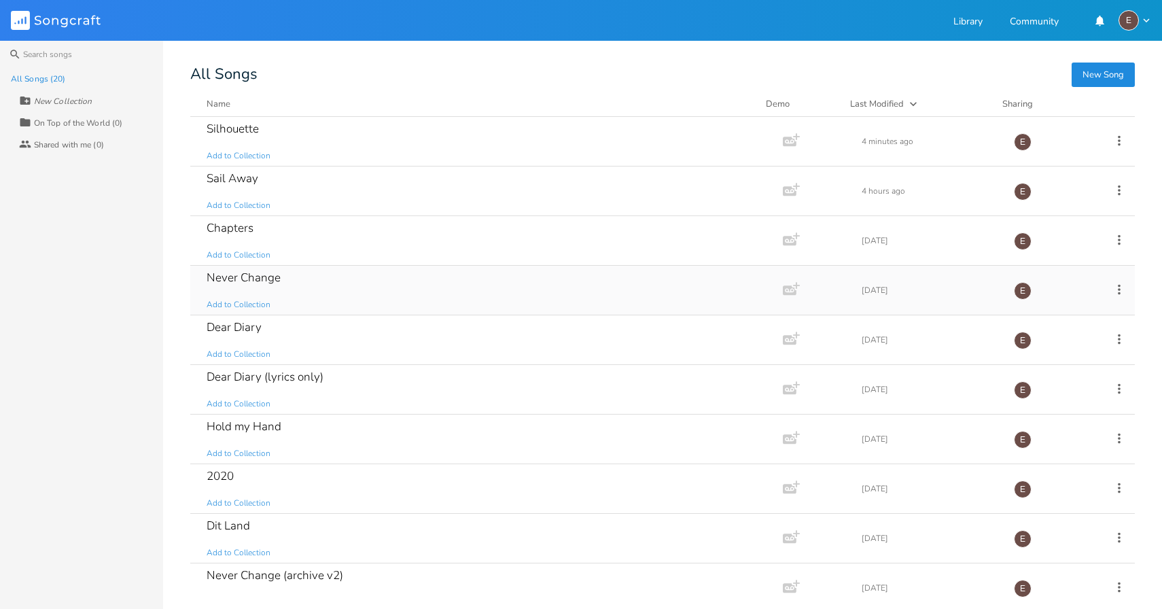
click at [427, 283] on div "Never Change Add to Collection" at bounding box center [484, 290] width 555 height 49
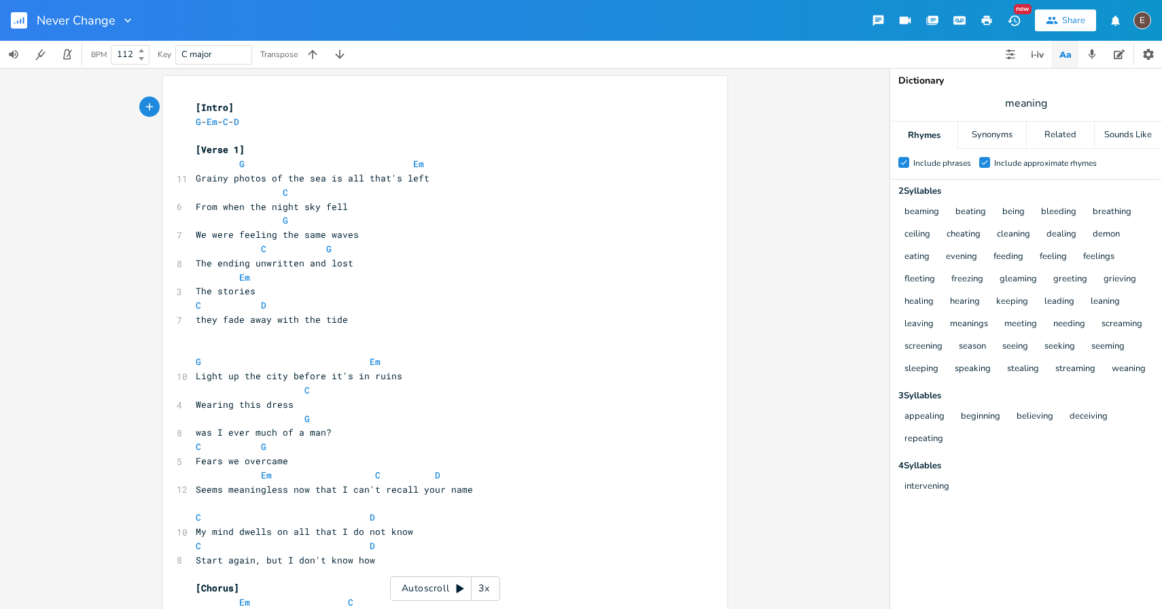
click at [20, 19] on icon "button" at bounding box center [20, 21] width 1 height 5
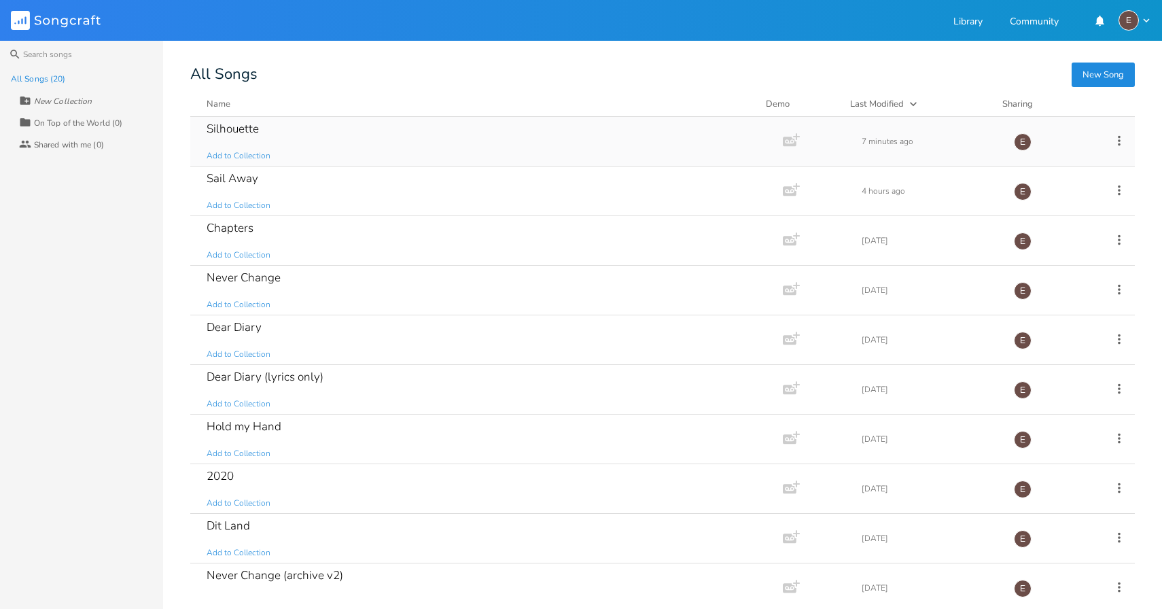
click at [295, 144] on div "Silhouette Add to Collection" at bounding box center [484, 141] width 555 height 49
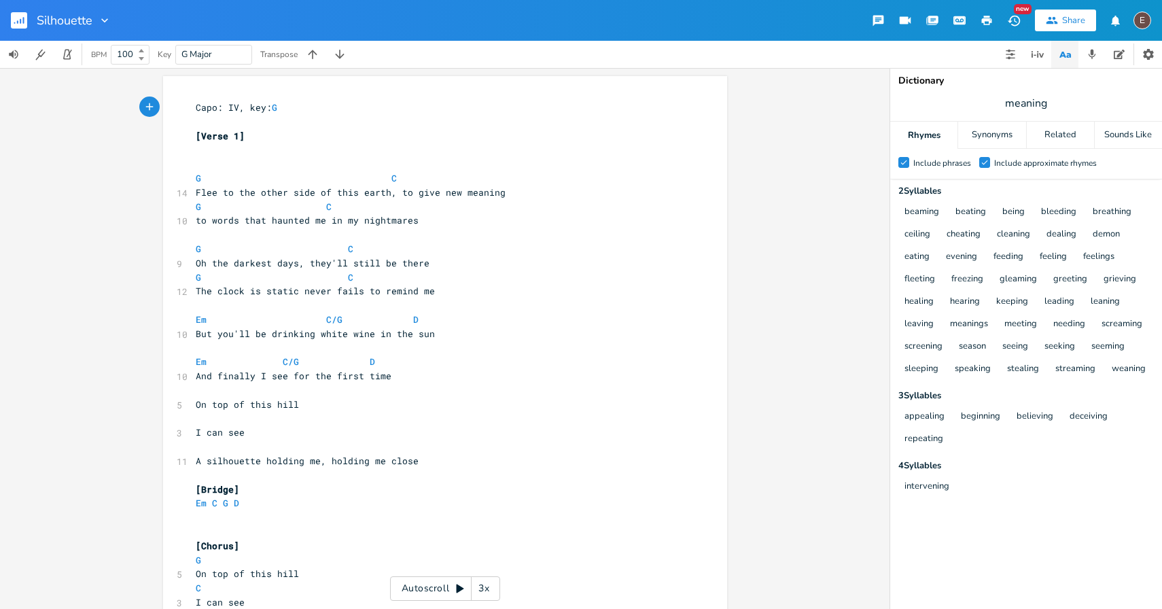
click at [27, 20] on button "button" at bounding box center [24, 20] width 27 height 33
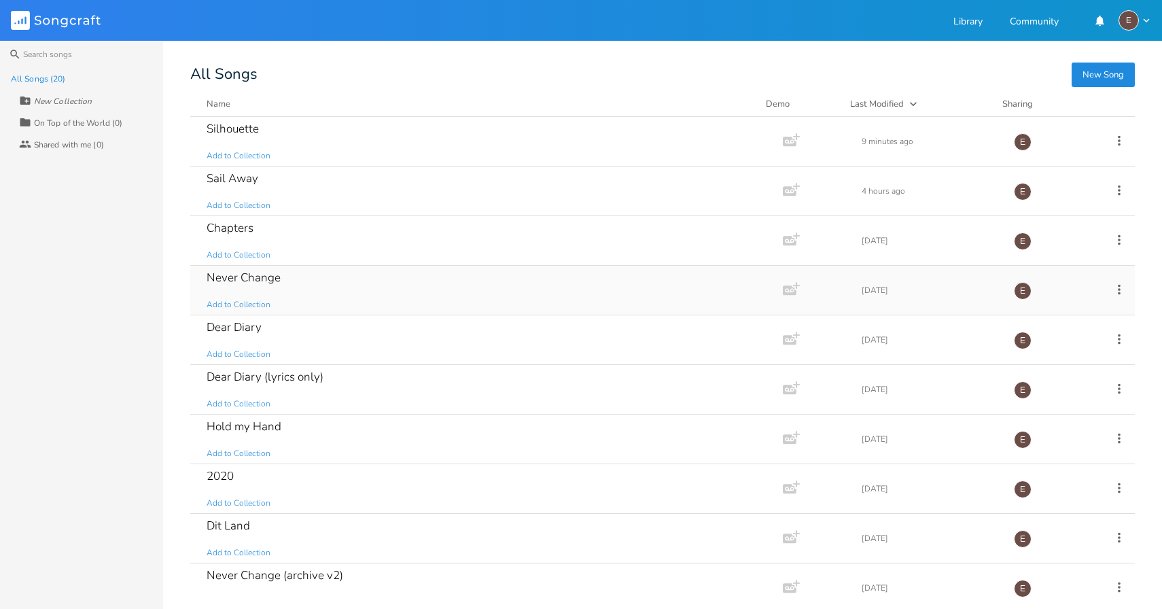
click at [368, 286] on div "Never Change Add to Collection" at bounding box center [484, 290] width 555 height 49
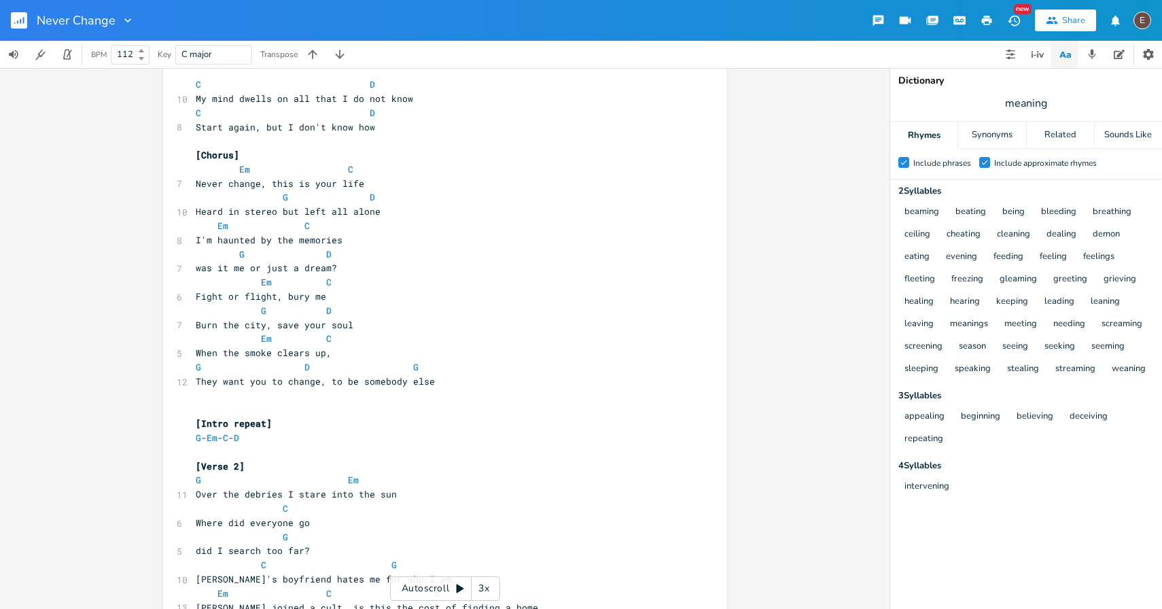
scroll to position [434, 0]
